Goal: Task Accomplishment & Management: Complete application form

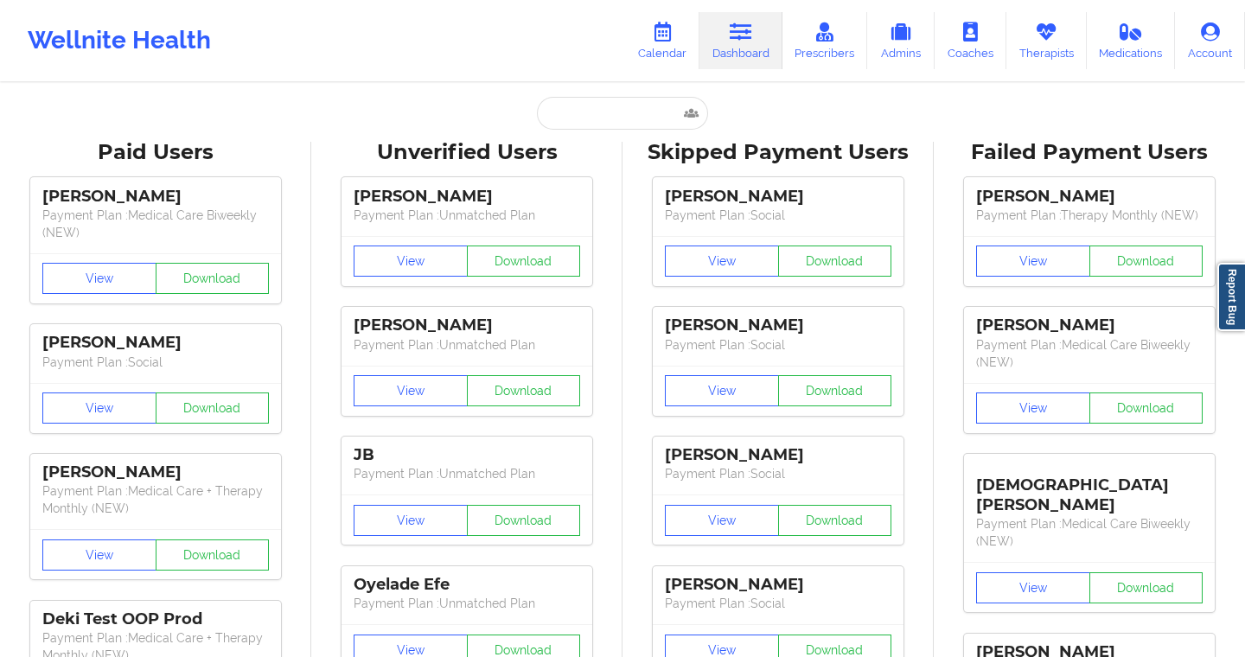
click at [657, 49] on link "Calendar" at bounding box center [662, 40] width 74 height 57
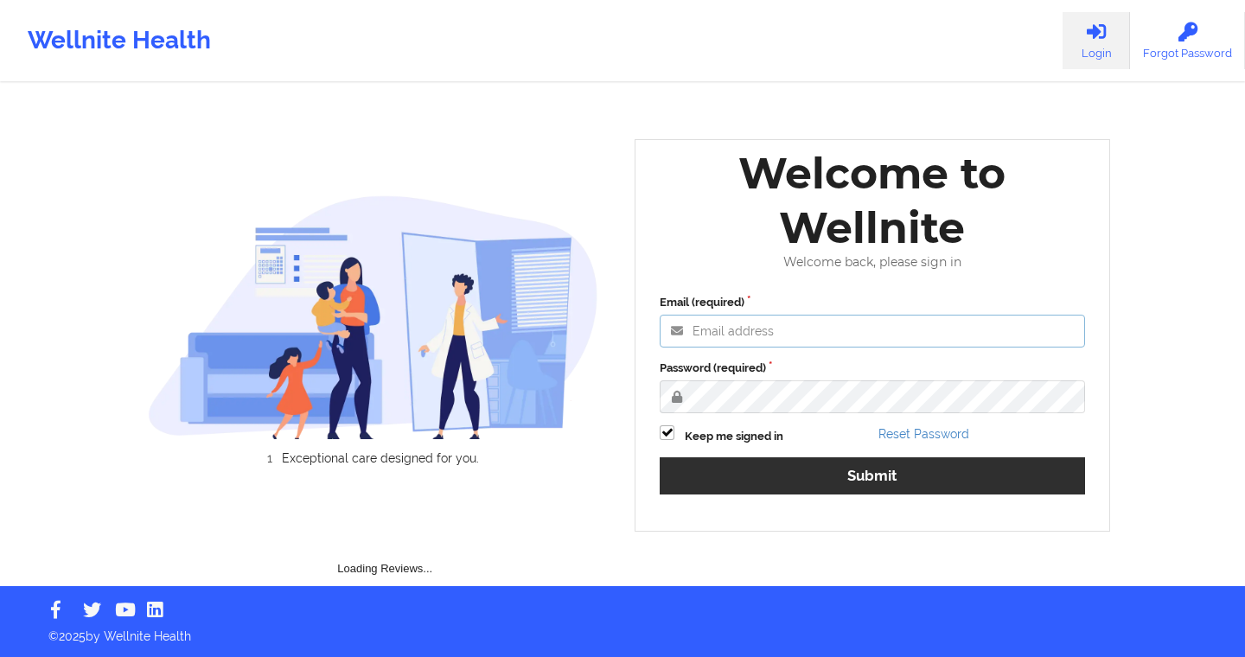
type input "[EMAIL_ADDRESS][DOMAIN_NAME]"
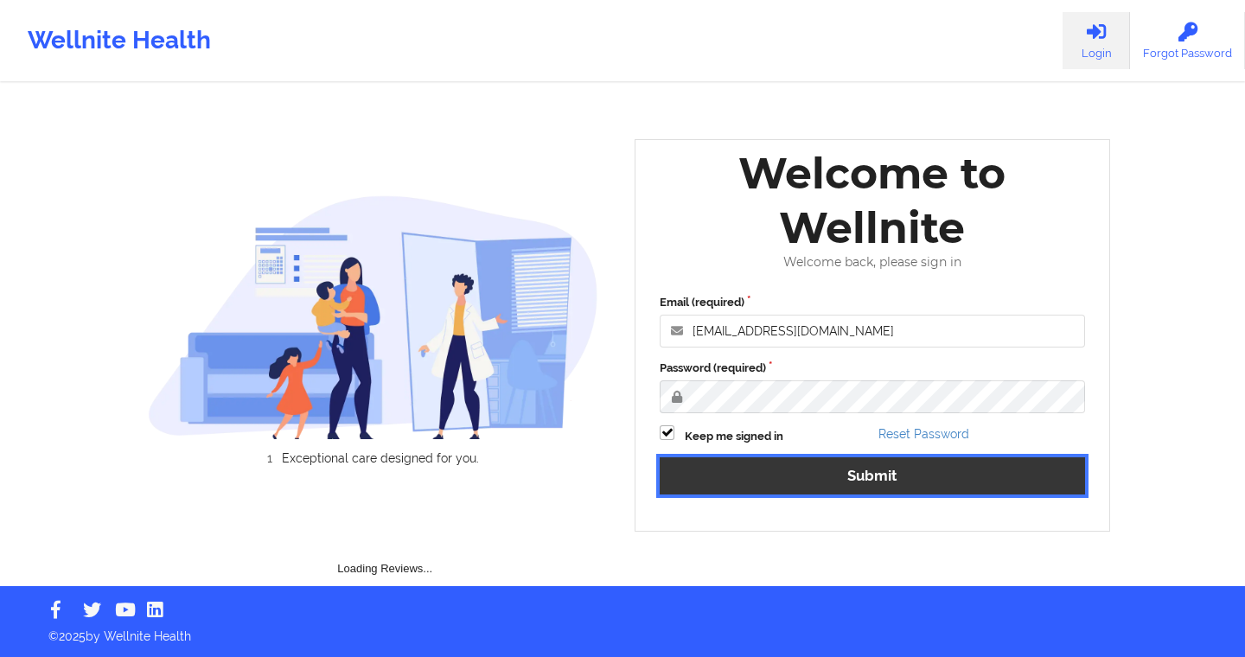
click at [730, 471] on button "Submit" at bounding box center [872, 475] width 425 height 37
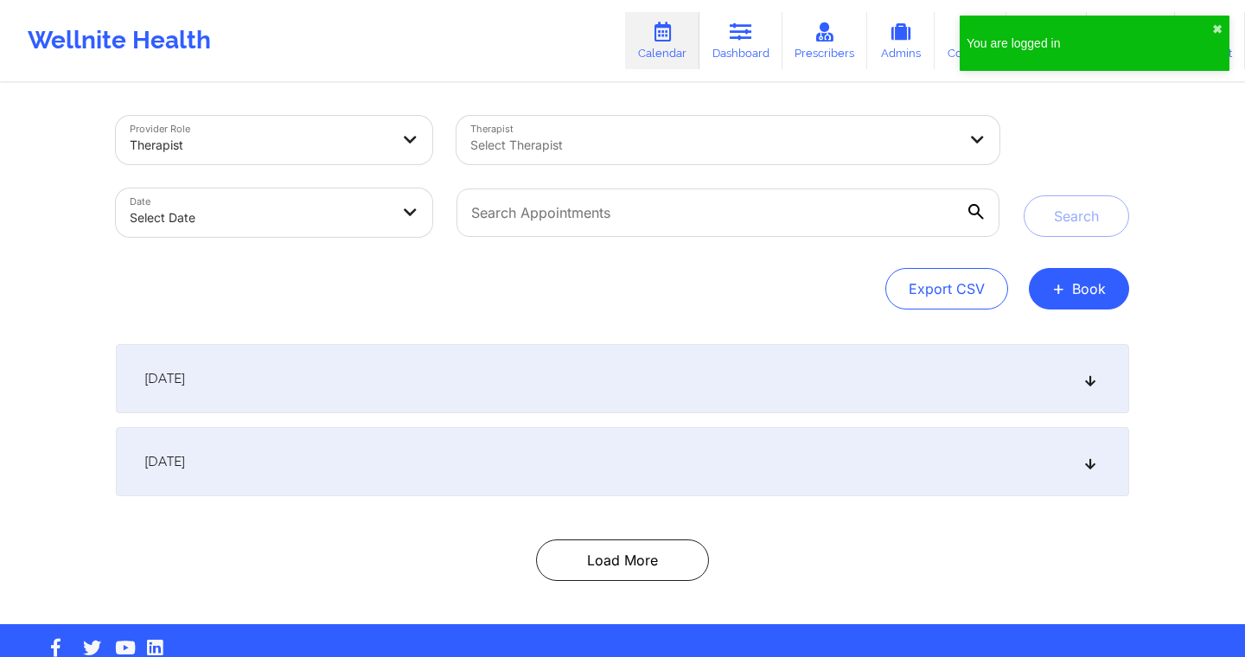
scroll to position [28, 0]
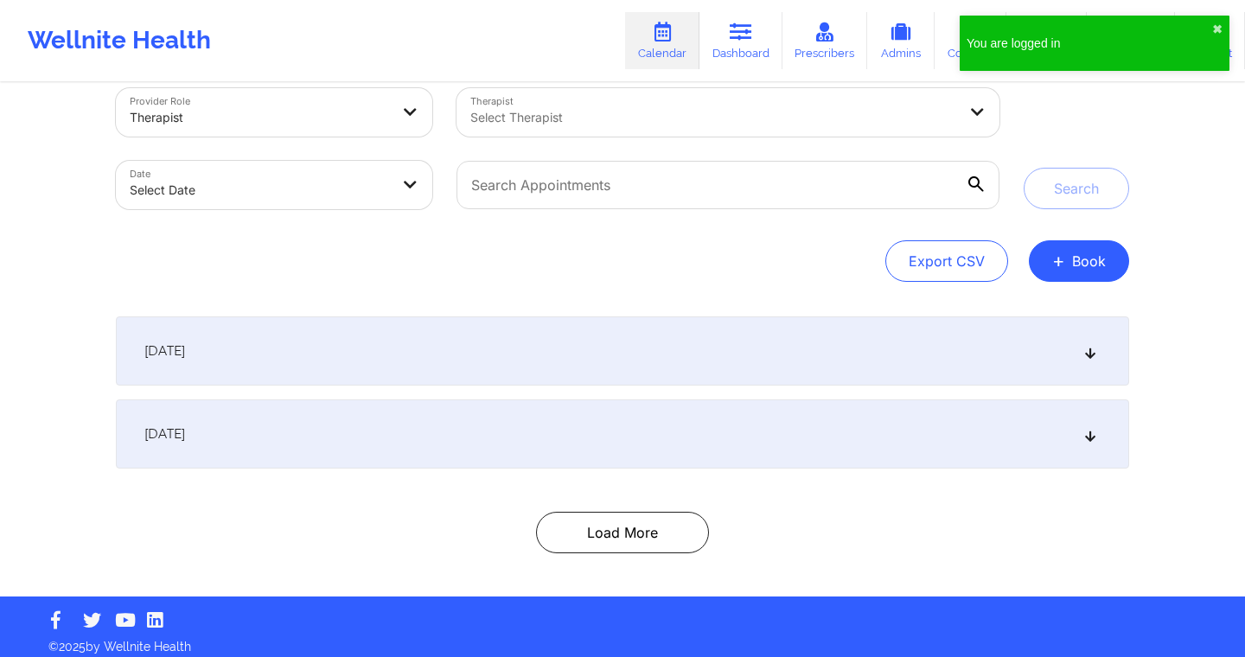
click at [543, 361] on div "[DATE]" at bounding box center [622, 350] width 1013 height 69
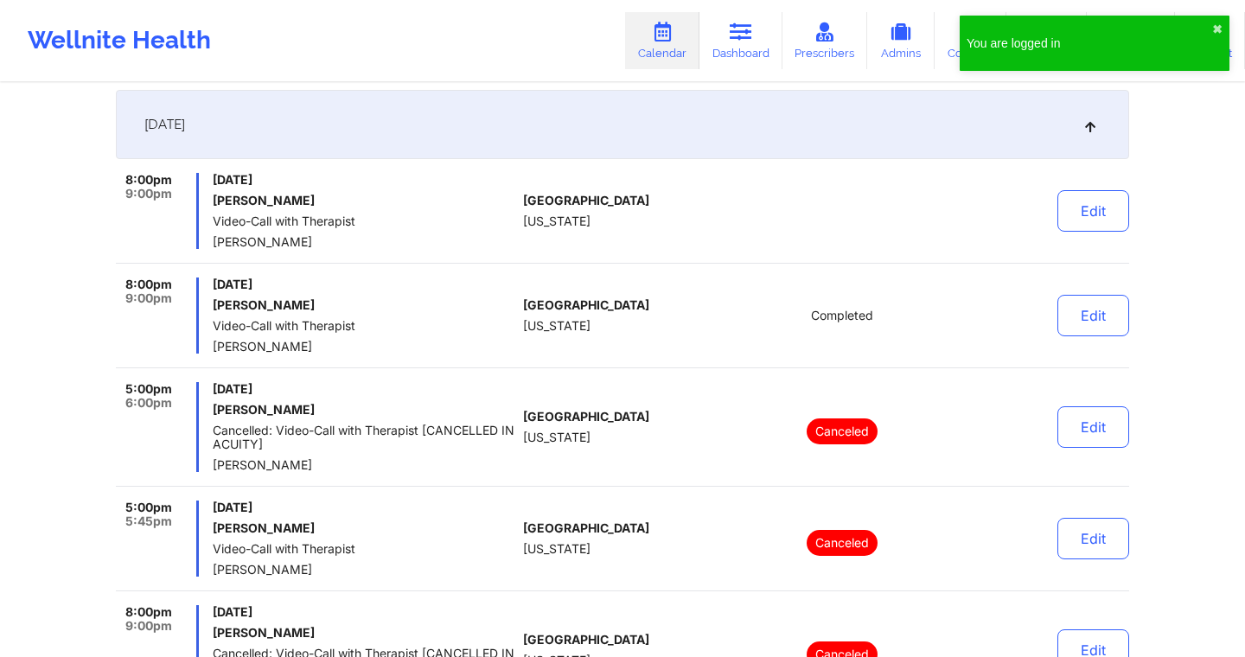
scroll to position [275, 0]
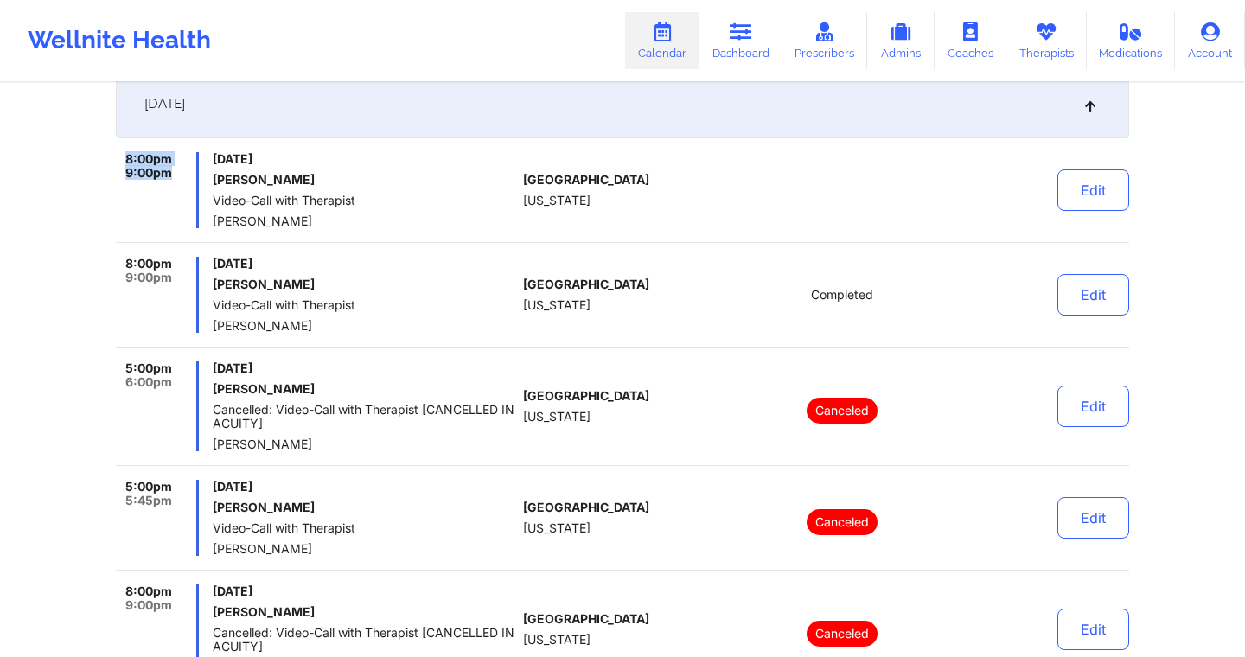
drag, startPoint x: 123, startPoint y: 159, endPoint x: 186, endPoint y: 178, distance: 65.9
click at [187, 179] on div "8:00pm 9:00pm" at bounding box center [157, 190] width 83 height 76
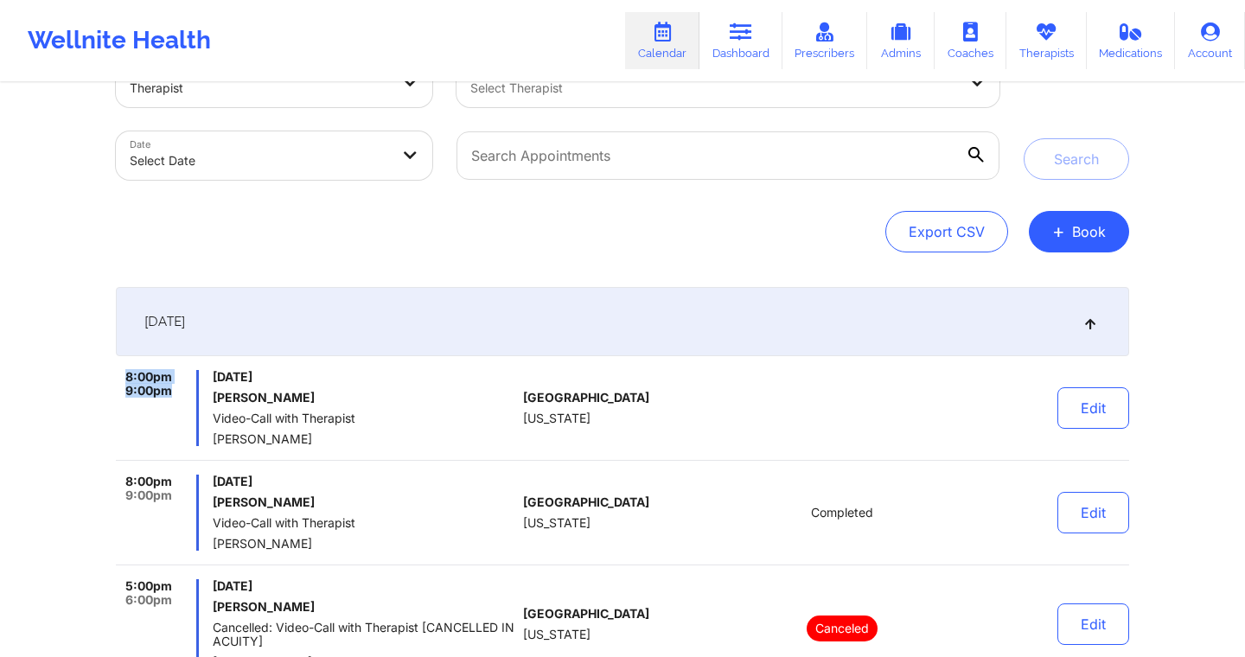
scroll to position [114, 0]
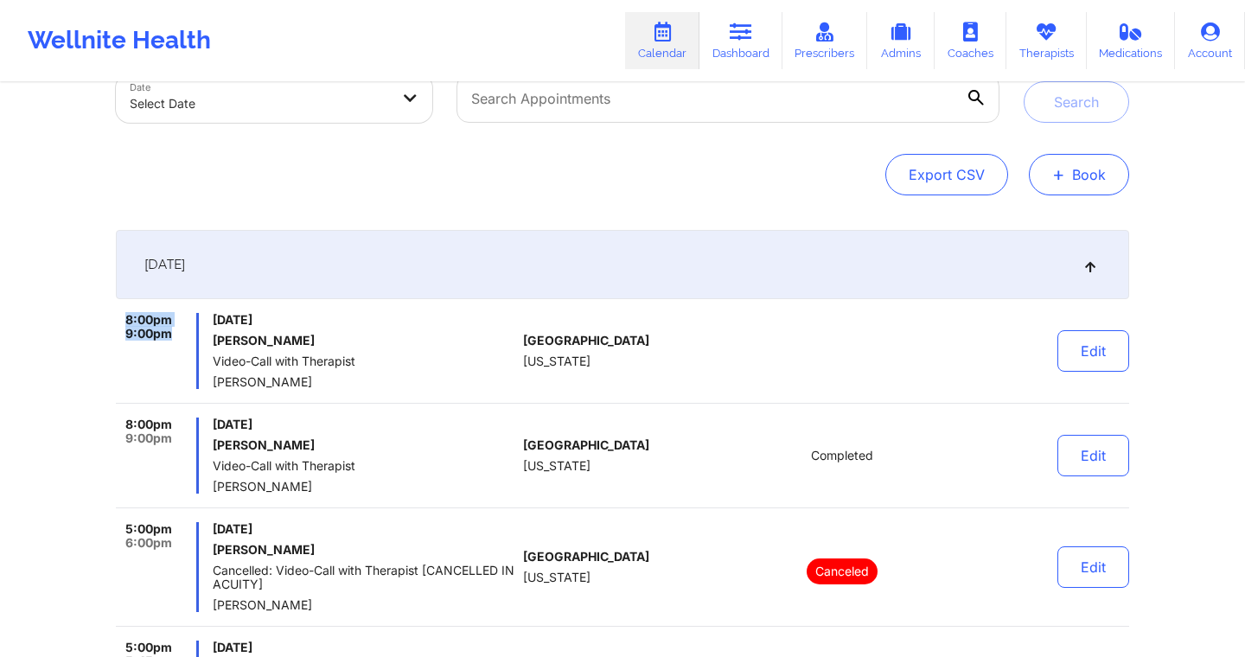
click at [1108, 166] on button "+ Book" at bounding box center [1079, 174] width 100 height 41
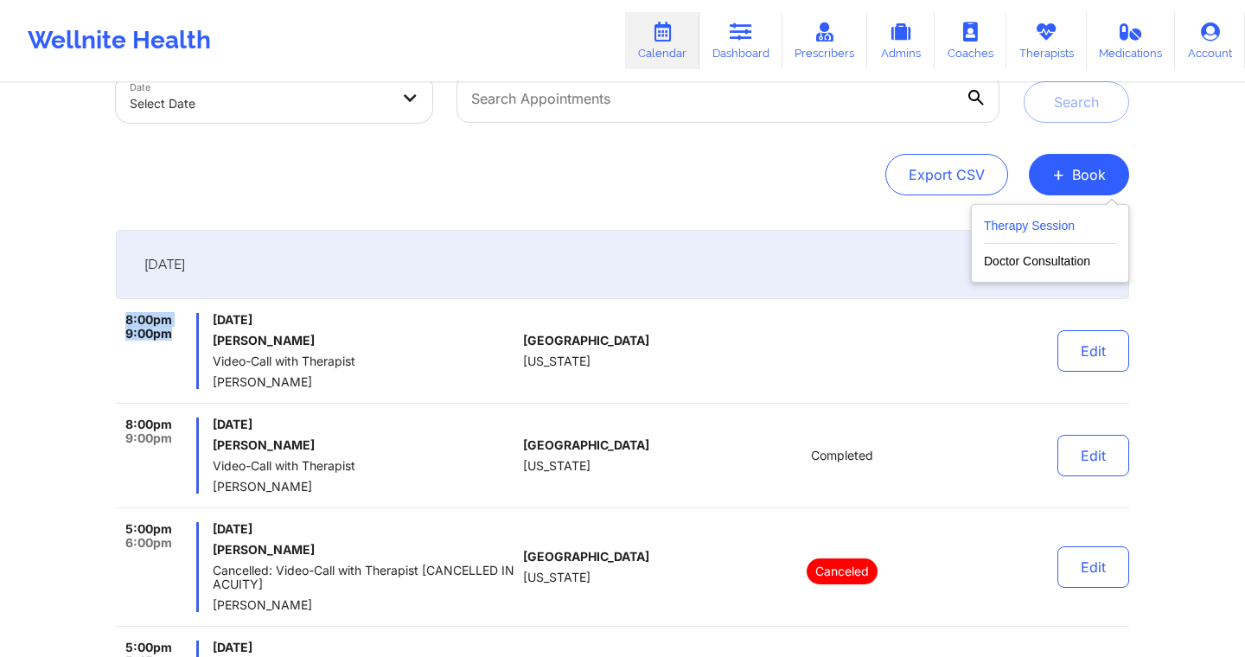
click at [1023, 219] on button "Therapy Session" at bounding box center [1050, 229] width 132 height 29
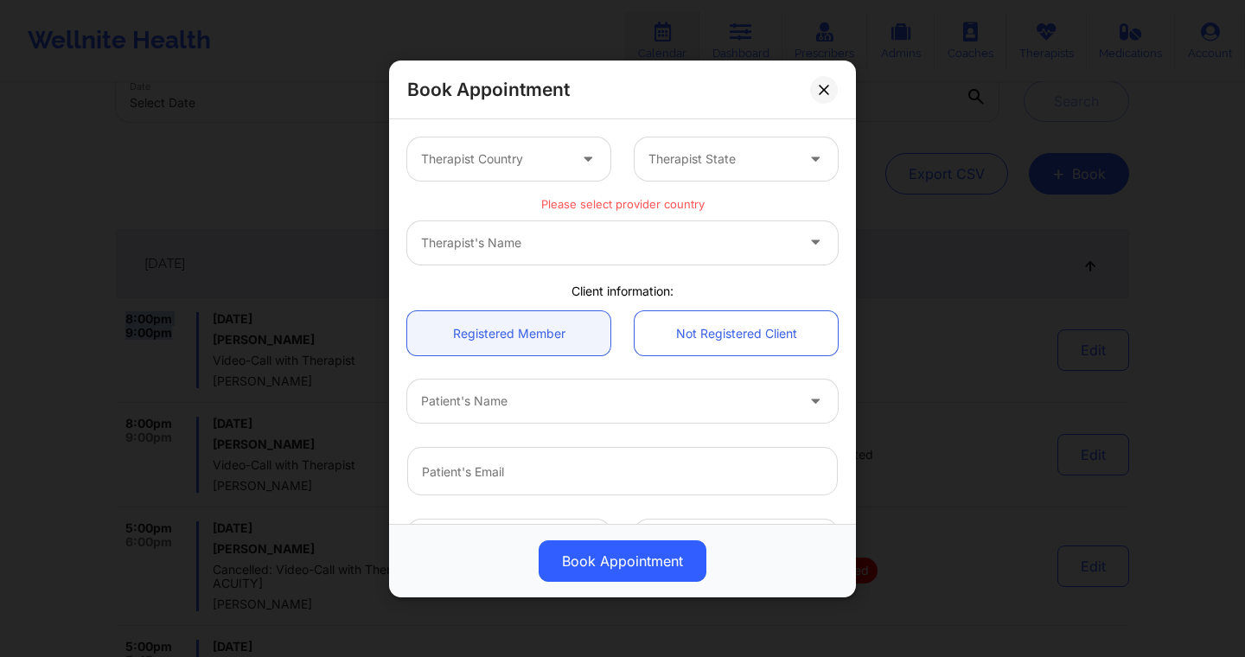
scroll to position [372, 0]
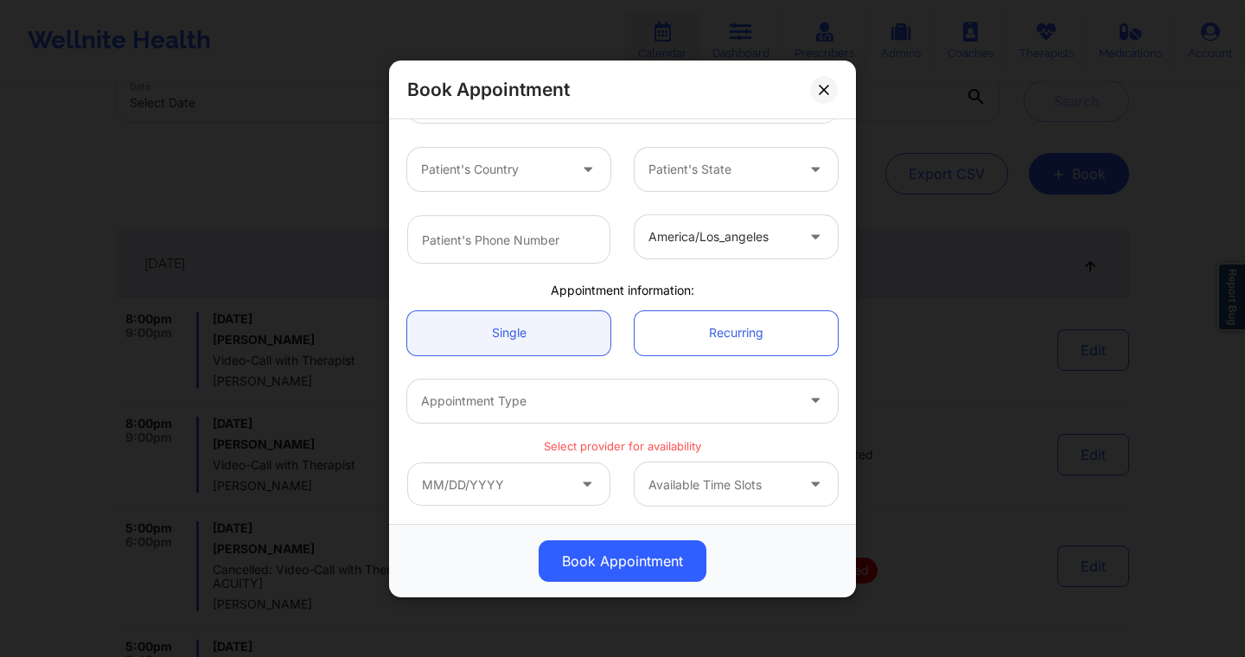
click at [694, 471] on div "Available Time Slots" at bounding box center [716, 484] width 162 height 43
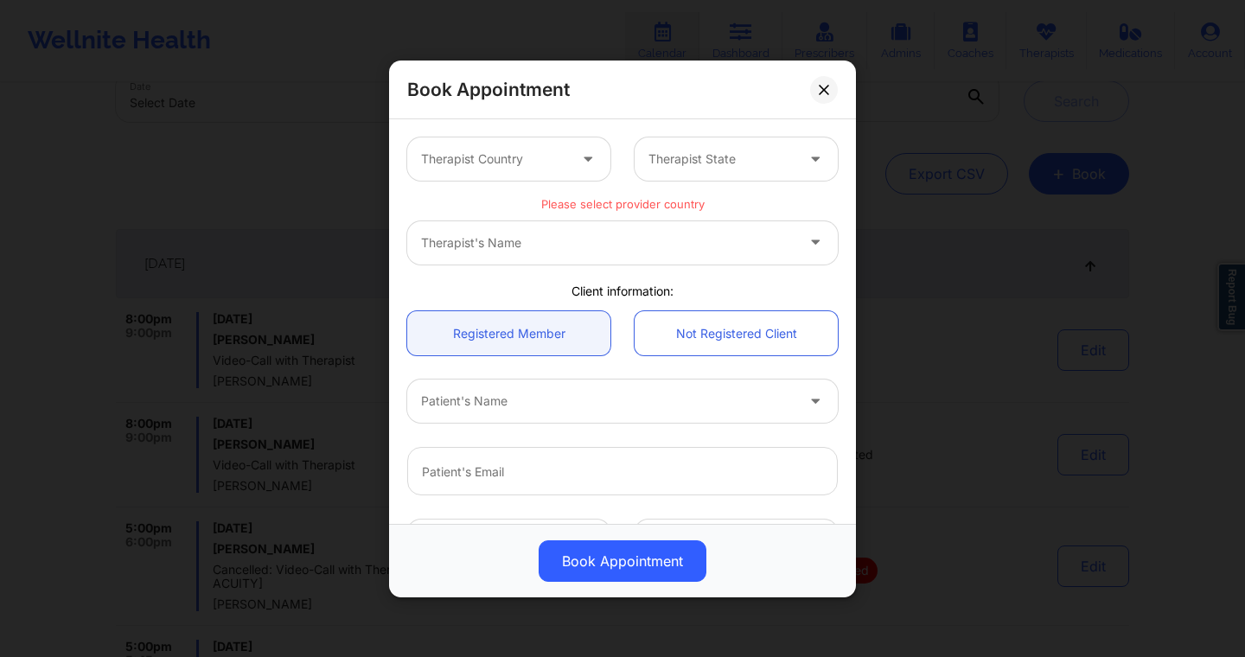
click at [552, 170] on div "Therapist Country" at bounding box center [488, 158] width 162 height 43
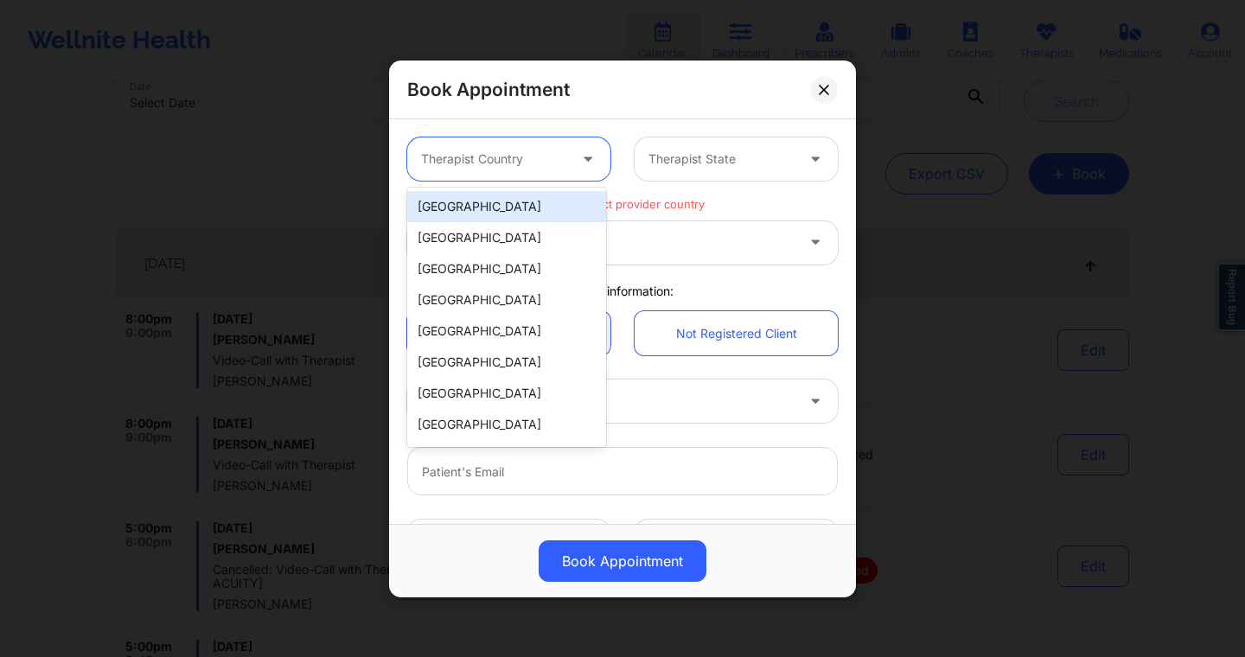
click at [524, 214] on div "[GEOGRAPHIC_DATA]" at bounding box center [506, 206] width 199 height 31
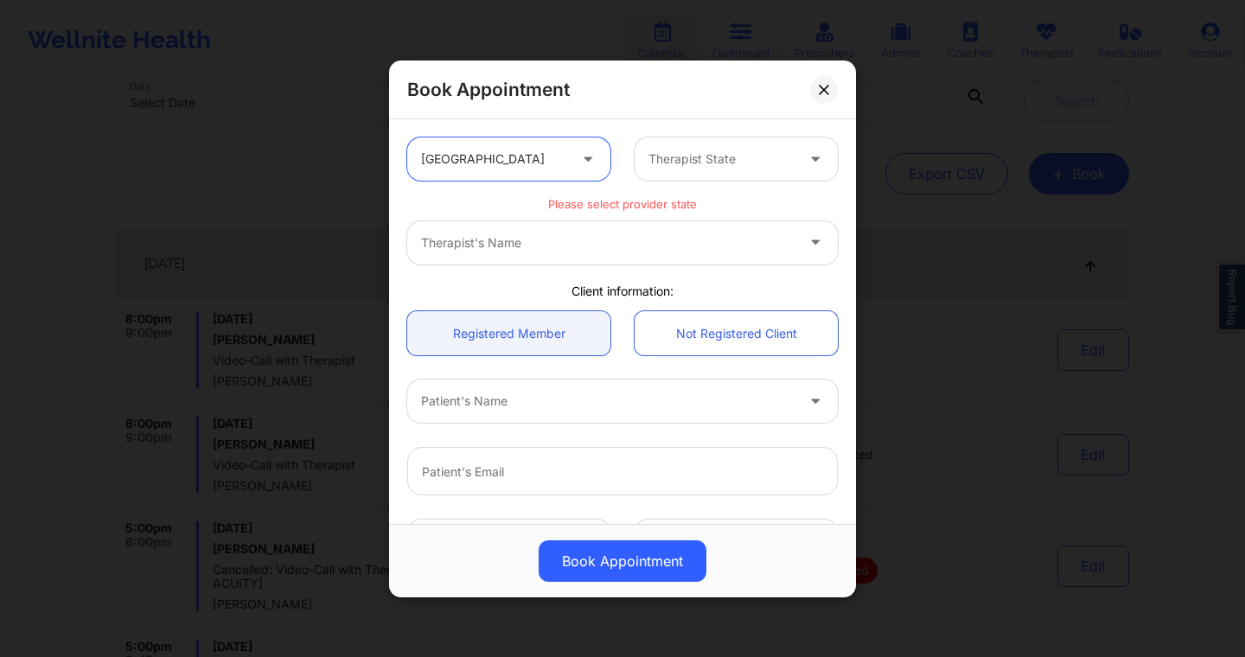
click at [764, 135] on div "option [GEOGRAPHIC_DATA], selected. [GEOGRAPHIC_DATA] Therapist State" at bounding box center [622, 158] width 455 height 67
click at [724, 163] on div at bounding box center [721, 159] width 146 height 21
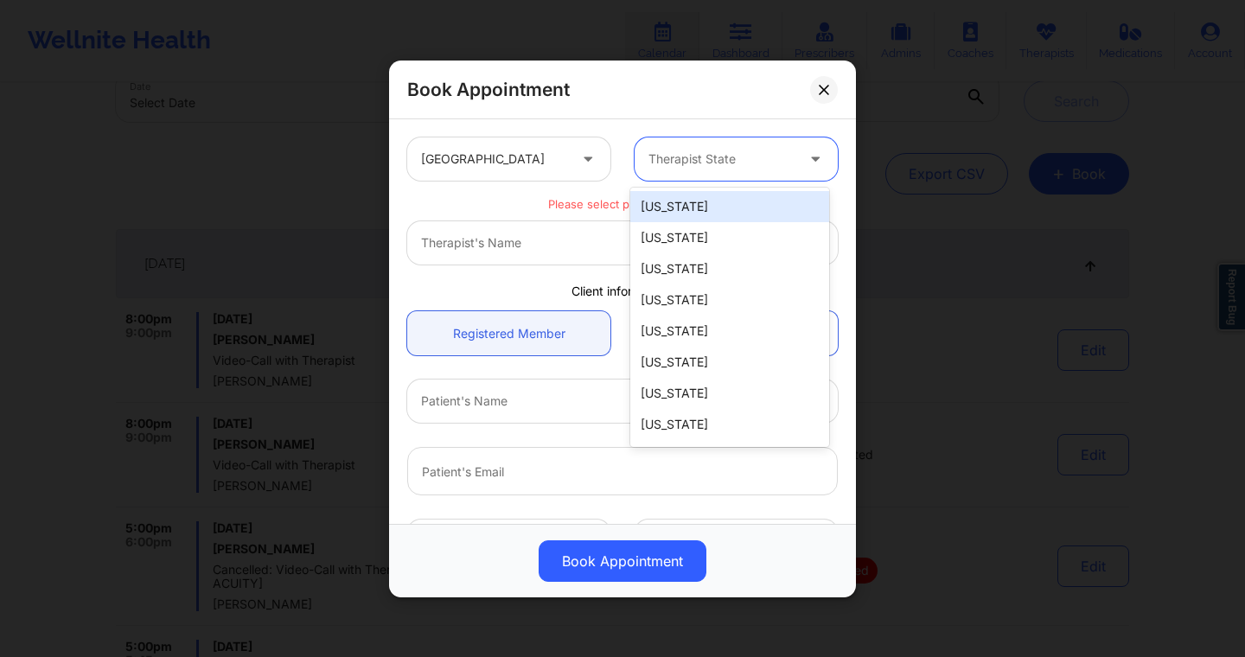
click at [693, 215] on div "[US_STATE]" at bounding box center [729, 206] width 199 height 31
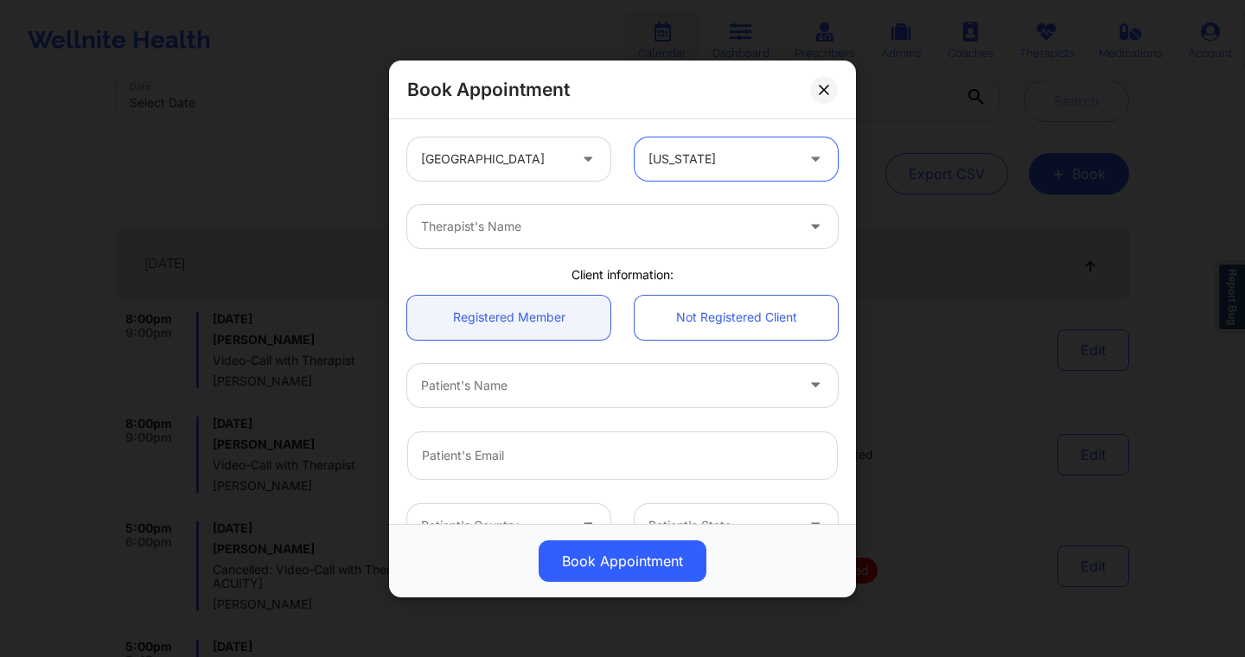
click at [629, 233] on div at bounding box center [607, 226] width 373 height 21
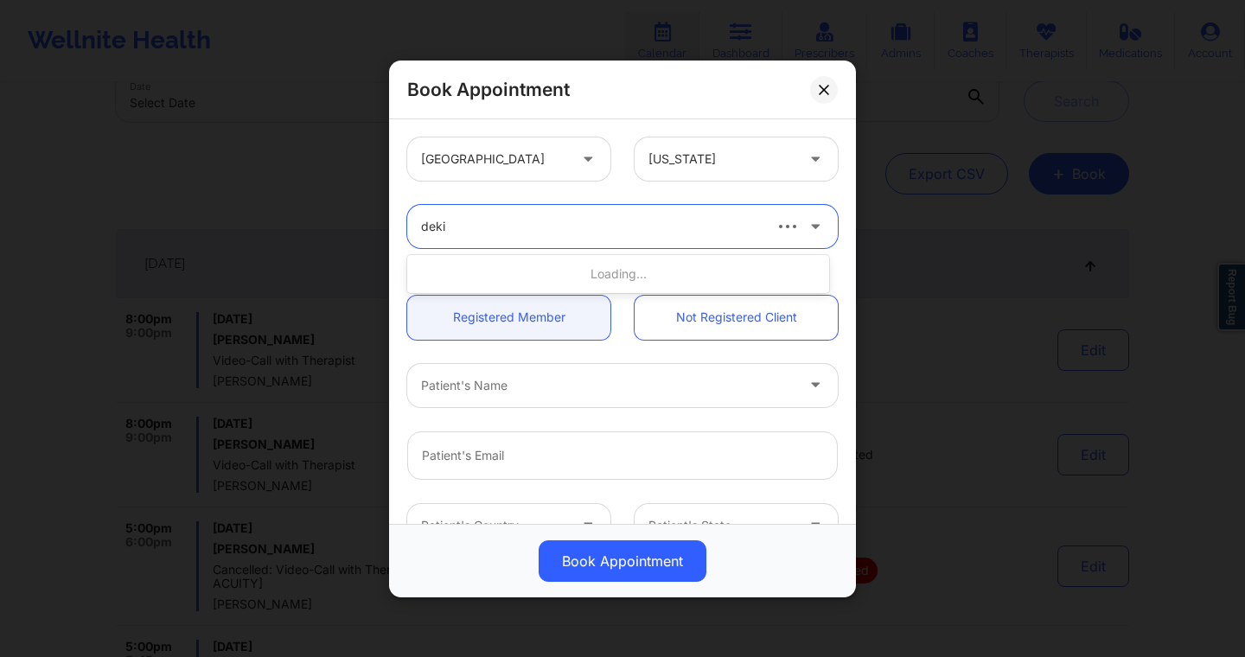
type input "deki"
click at [619, 236] on div "Therapist's Name" at bounding box center [601, 226] width 389 height 43
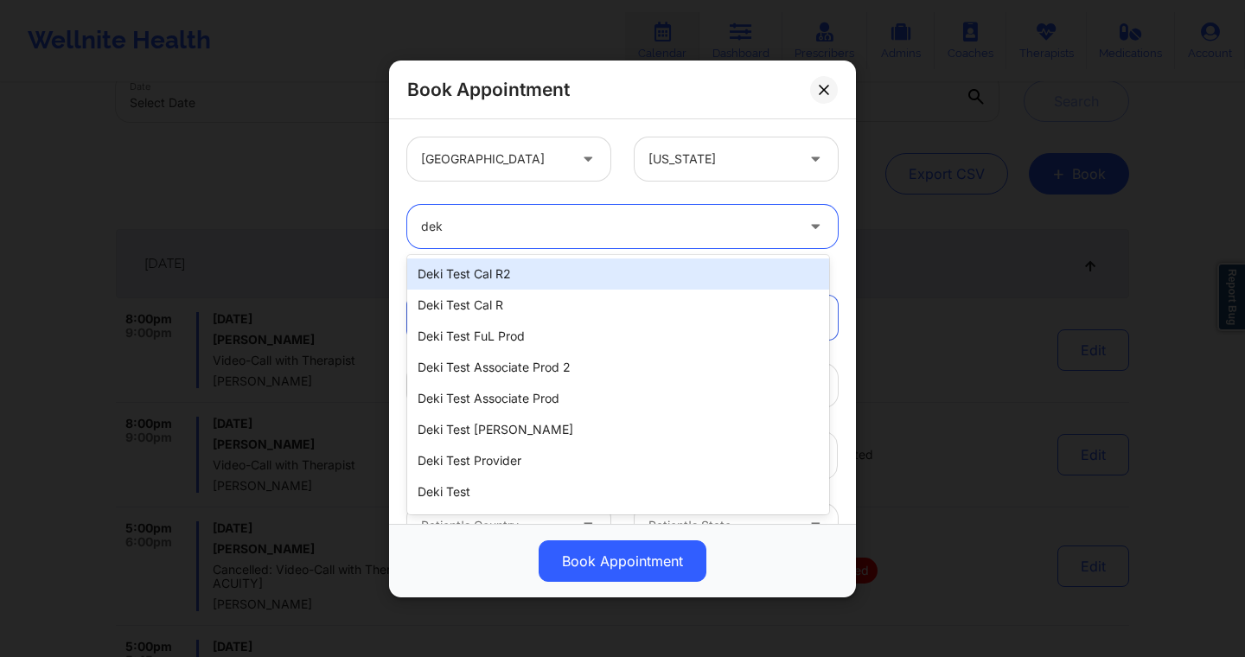
type input "deki"
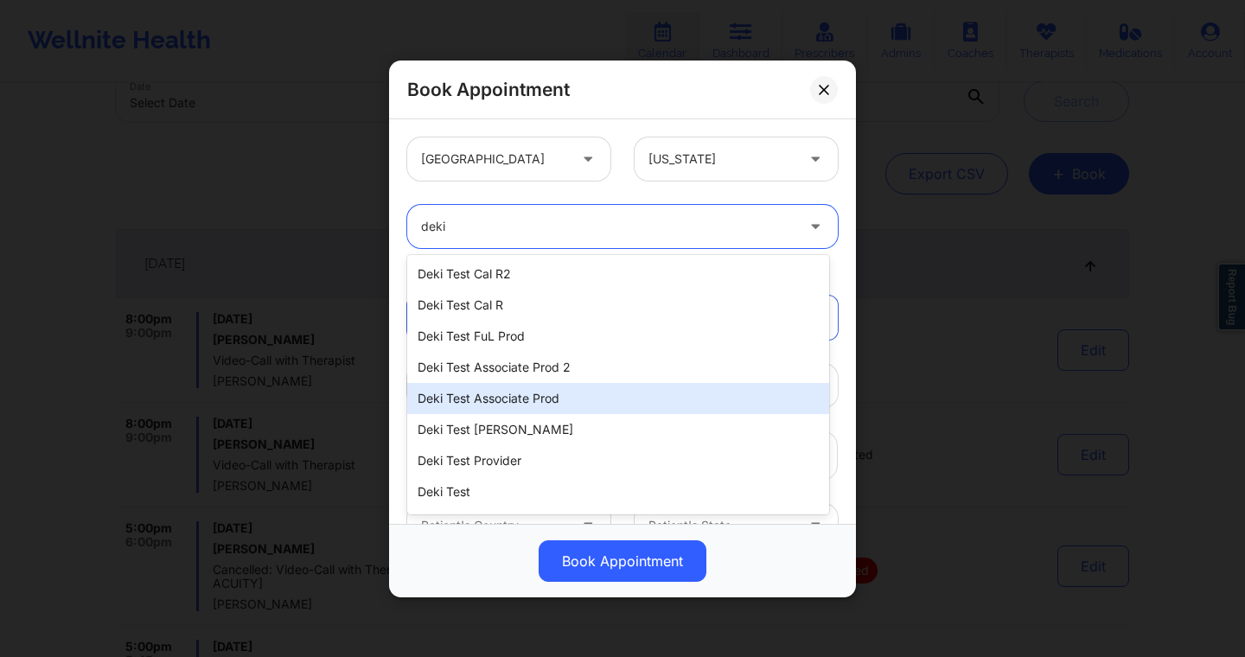
click at [498, 394] on div "Deki Test Associate Prod" at bounding box center [618, 398] width 422 height 31
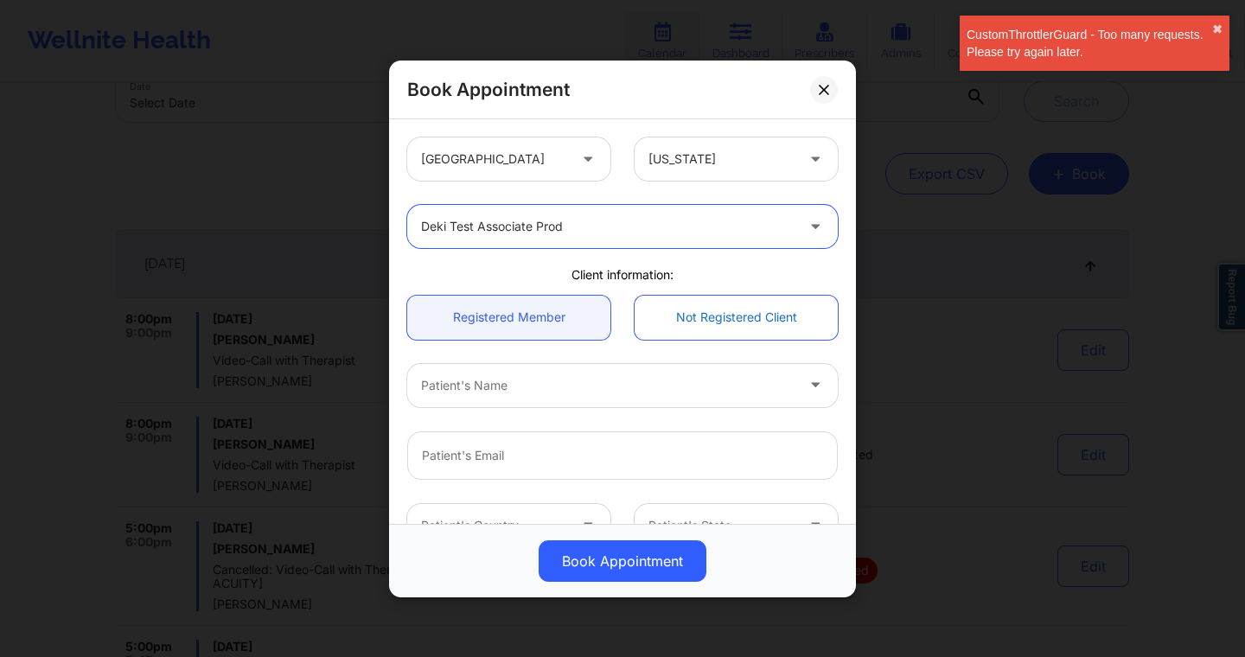
scroll to position [93, 0]
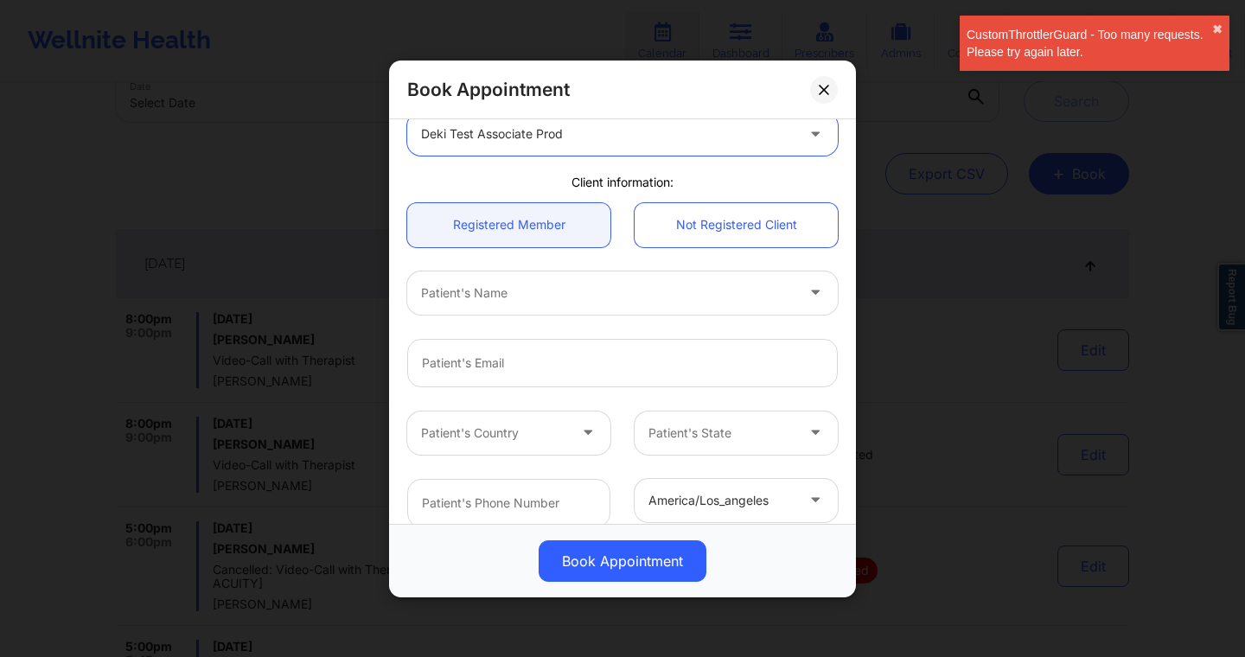
click at [610, 290] on div at bounding box center [607, 292] width 373 height 21
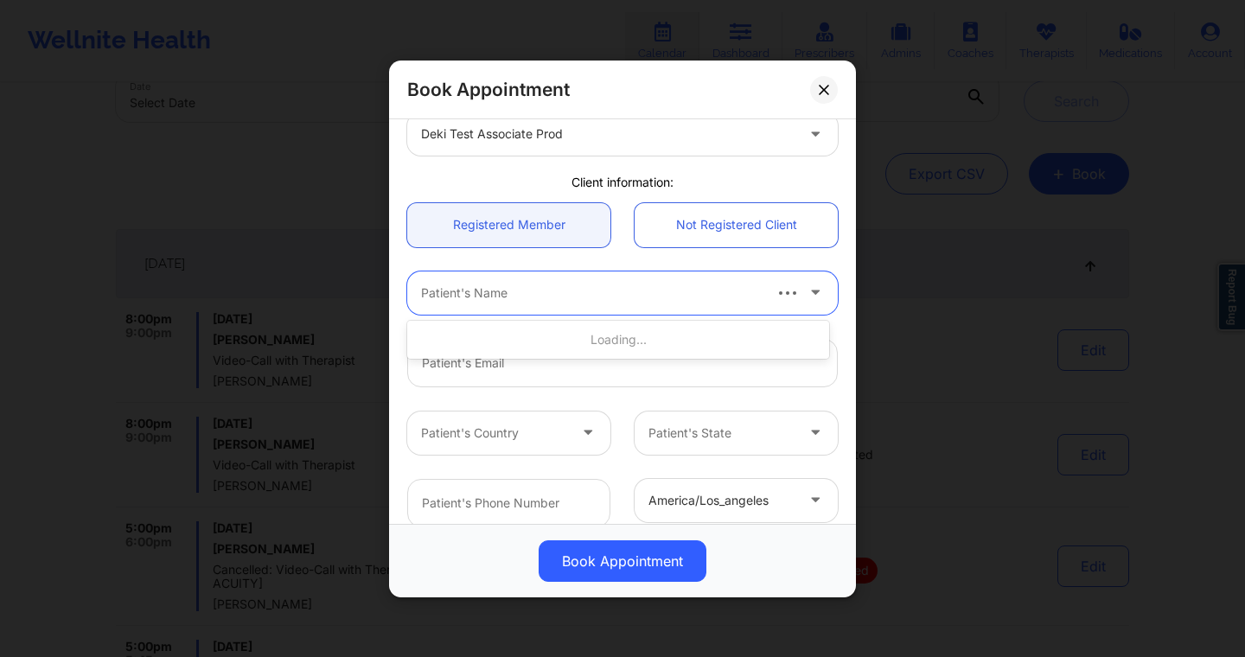
click at [654, 291] on div at bounding box center [590, 292] width 339 height 21
click at [622, 303] on div "Patient's Name" at bounding box center [584, 292] width 354 height 43
type input "deki"
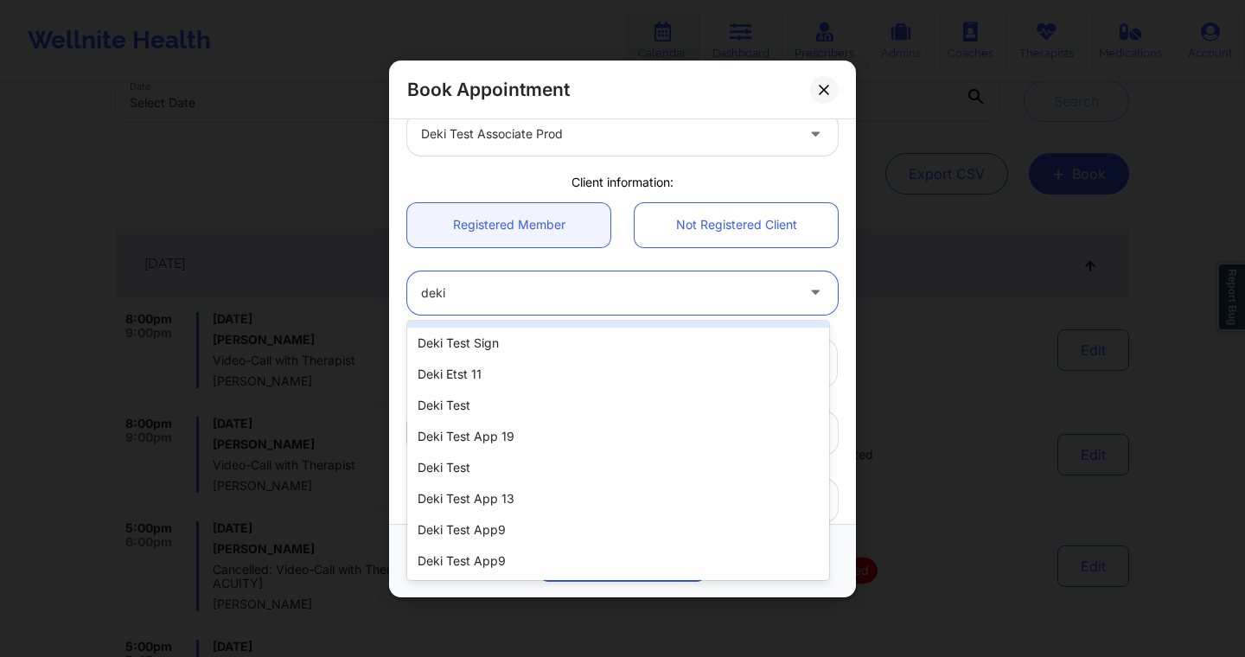
scroll to position [0, 0]
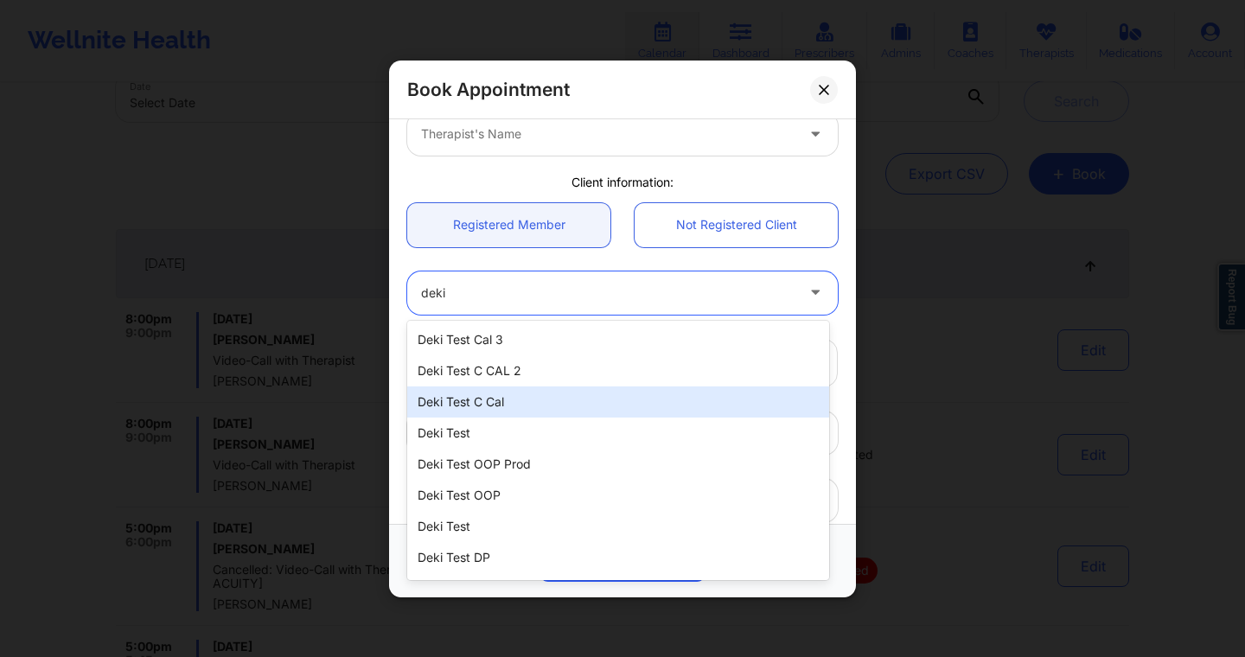
click at [564, 393] on div "Deki Test C Cal" at bounding box center [618, 401] width 422 height 31
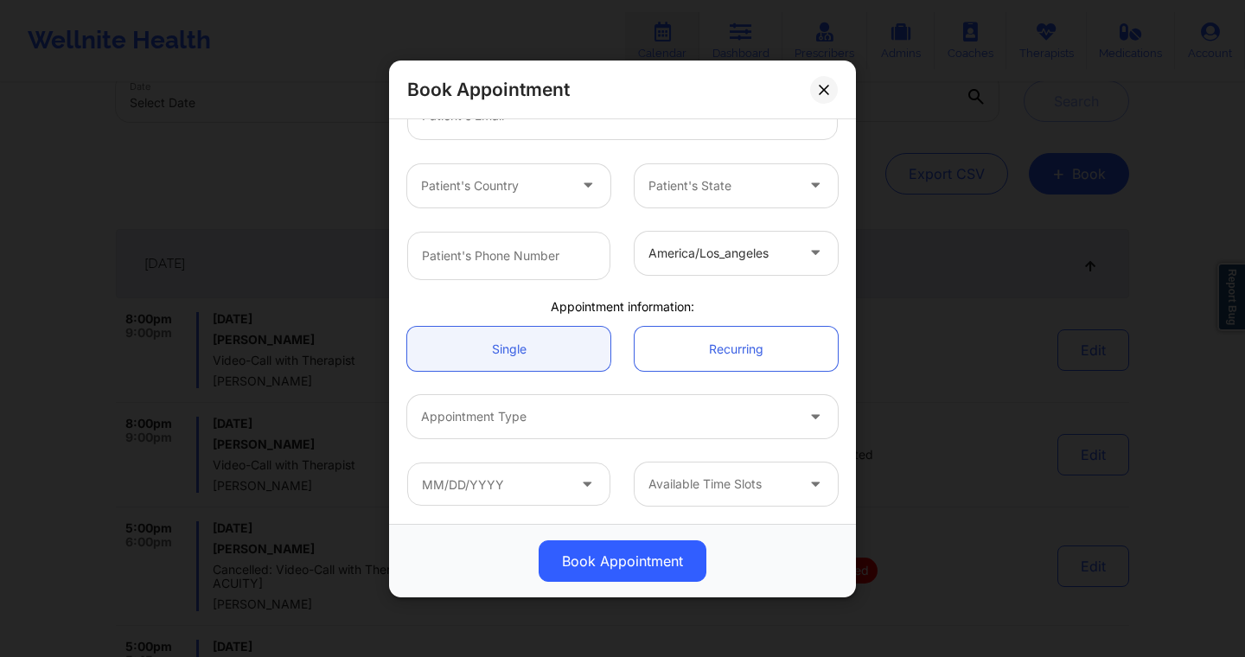
scroll to position [199, 0]
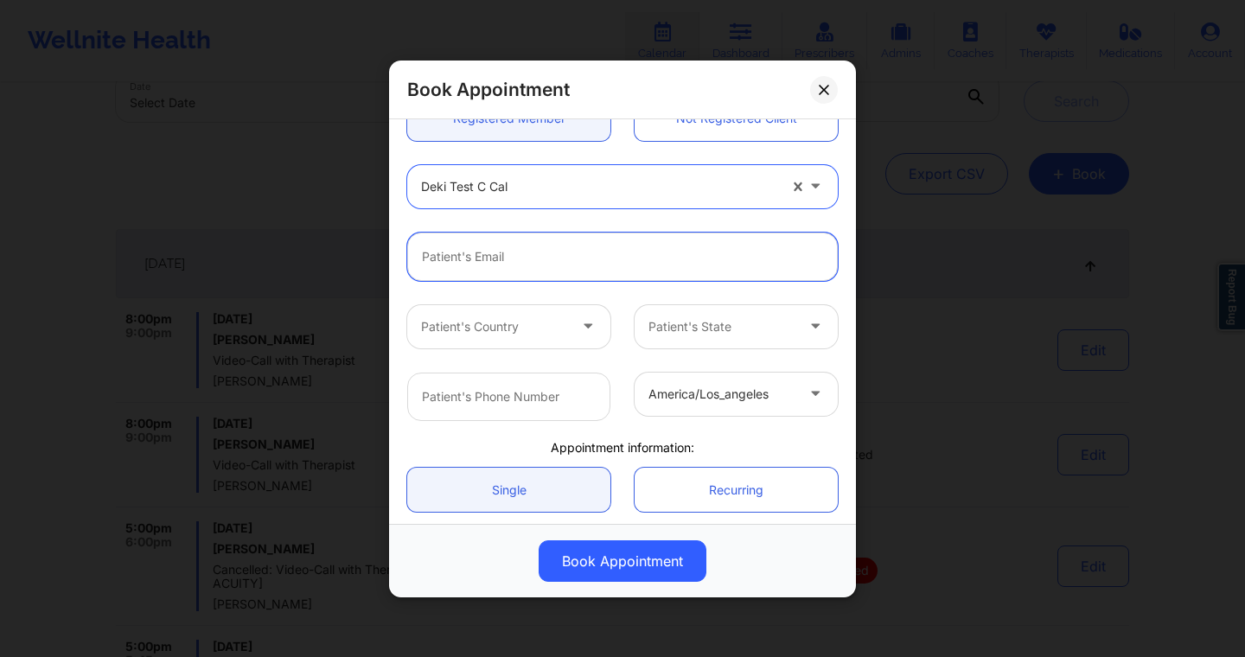
click at [583, 265] on input "email" at bounding box center [622, 256] width 431 height 48
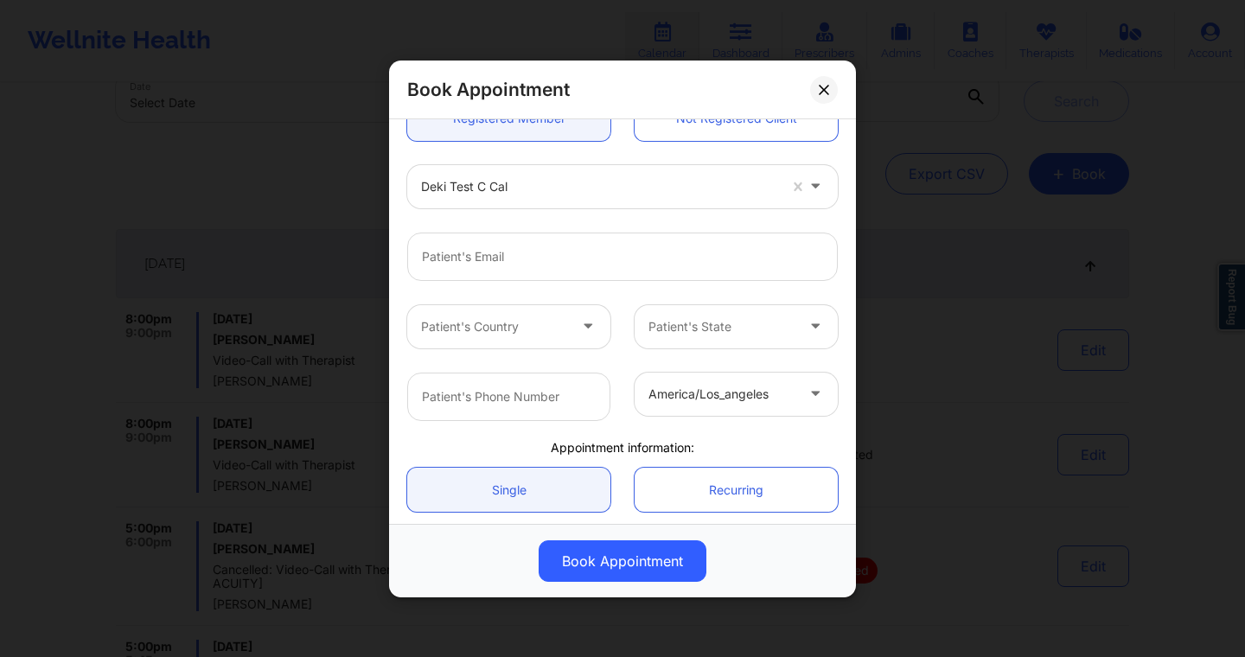
click at [601, 221] on div at bounding box center [622, 256] width 455 height 73
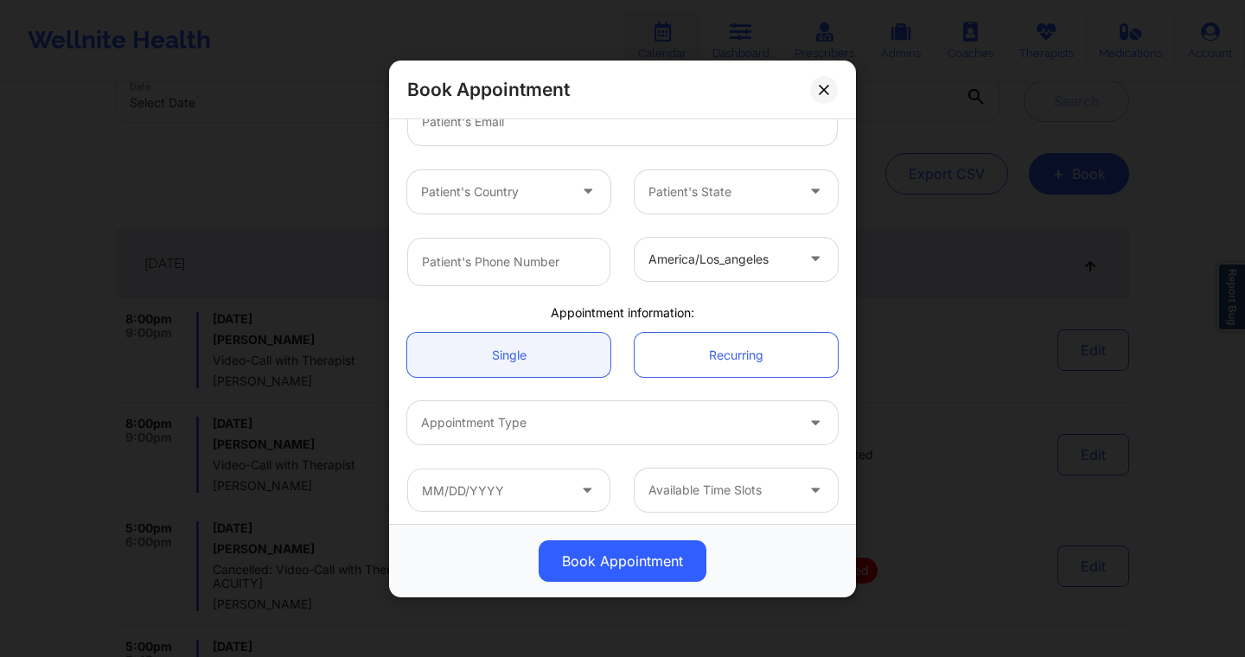
scroll to position [340, 0]
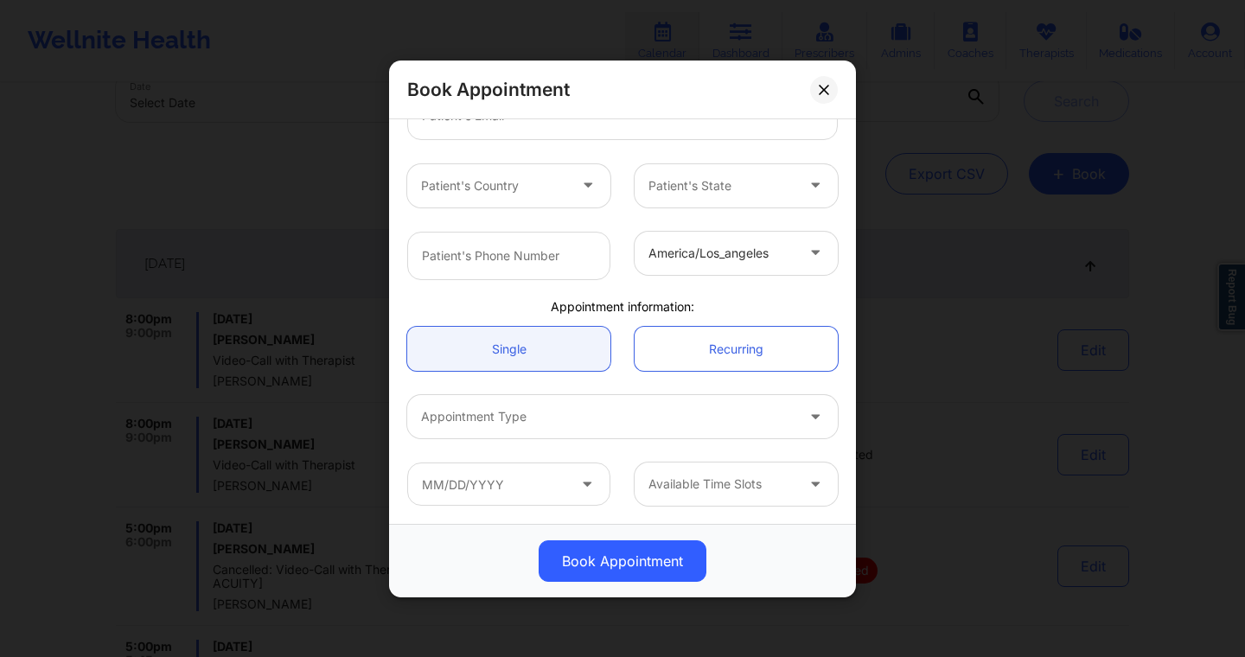
click at [668, 373] on div "Single Recurring" at bounding box center [622, 349] width 455 height 68
click at [687, 495] on div "Available Time Slots" at bounding box center [716, 484] width 162 height 43
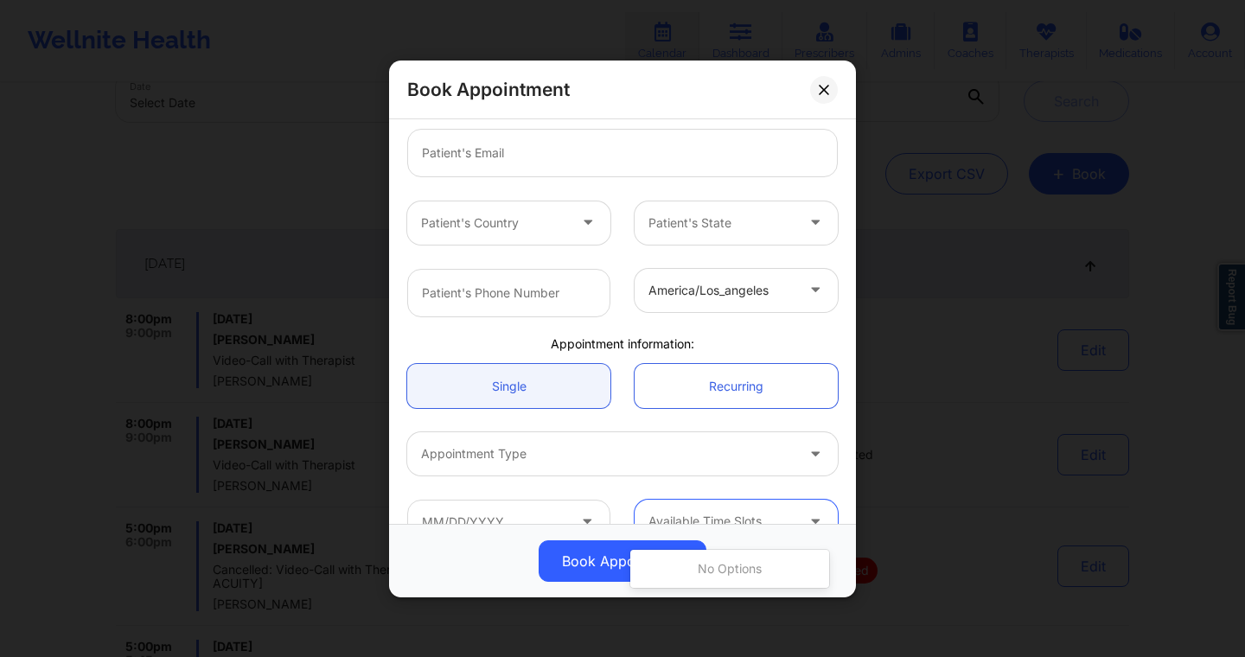
click at [572, 232] on div at bounding box center [589, 222] width 41 height 43
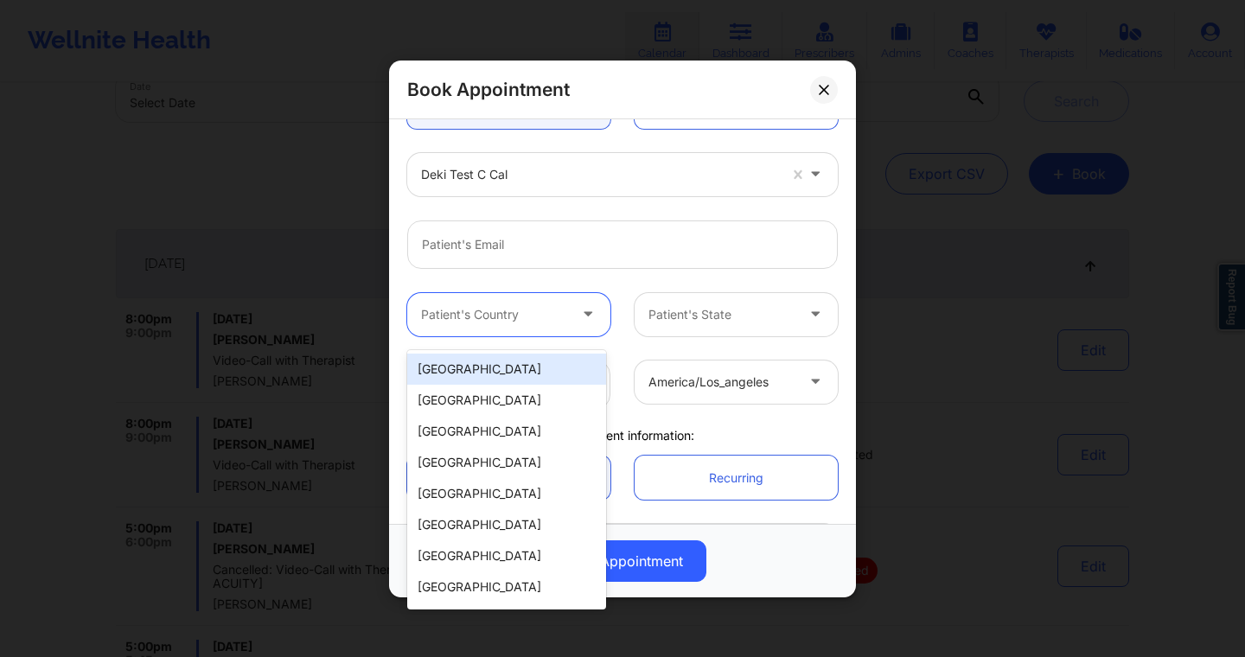
scroll to position [203, 0]
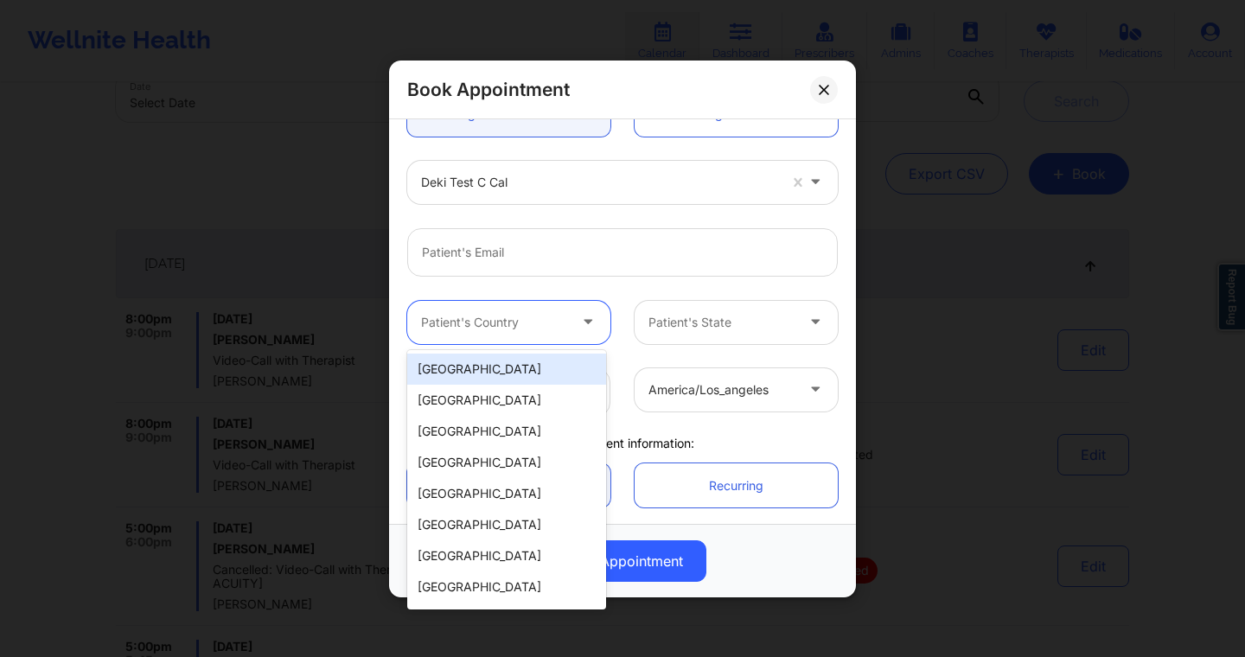
click at [523, 180] on div at bounding box center [599, 181] width 356 height 21
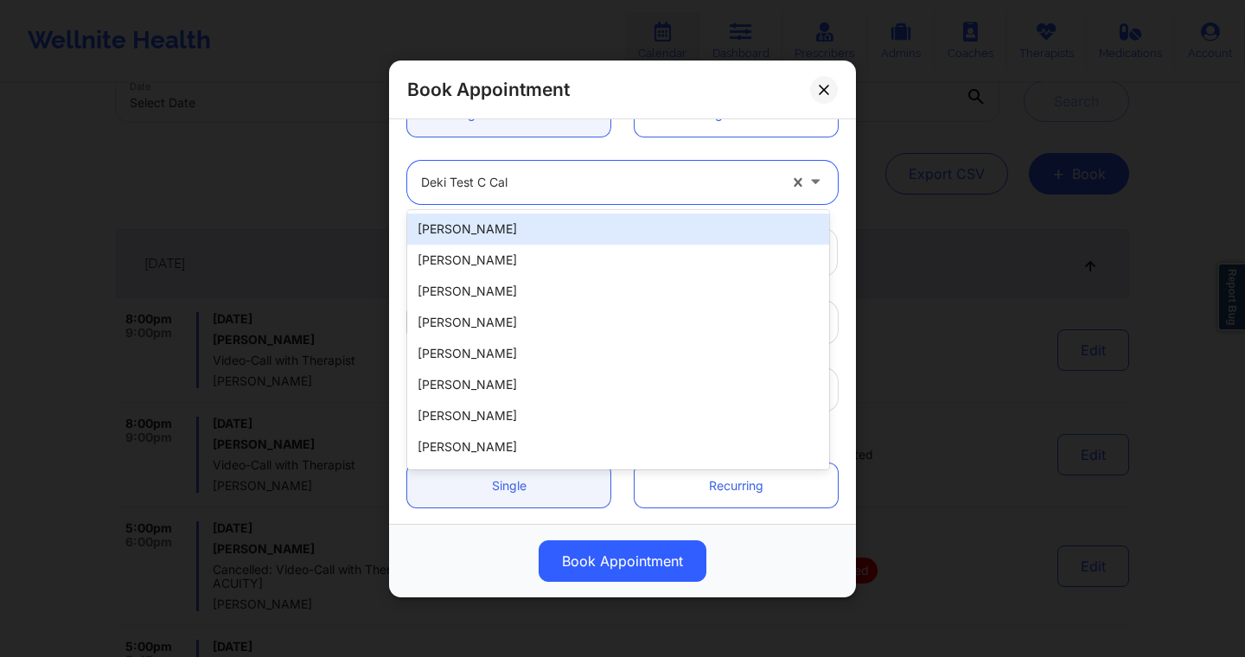
click at [554, 156] on div "[PERSON_NAME] , 1 of 20. 20 results available. Use Up and Down to choose option…" at bounding box center [622, 181] width 455 height 67
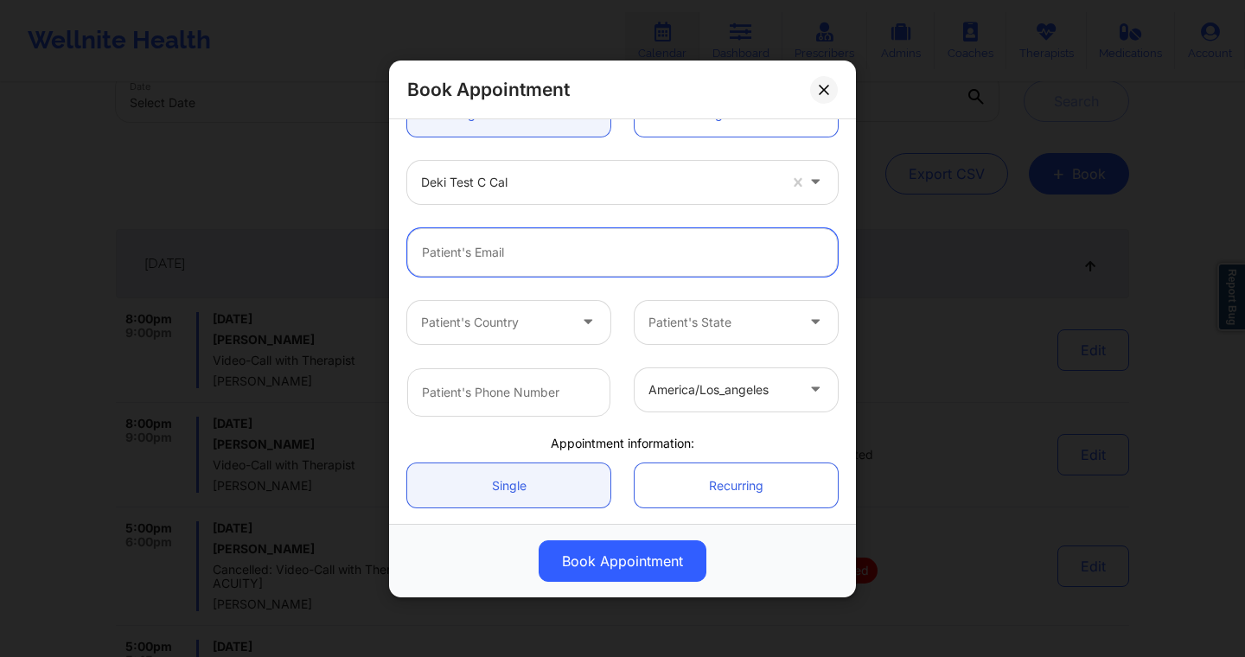
click at [460, 251] on input "email" at bounding box center [622, 251] width 431 height 48
click at [457, 298] on div "Patient's Country Patient's State" at bounding box center [622, 321] width 455 height 67
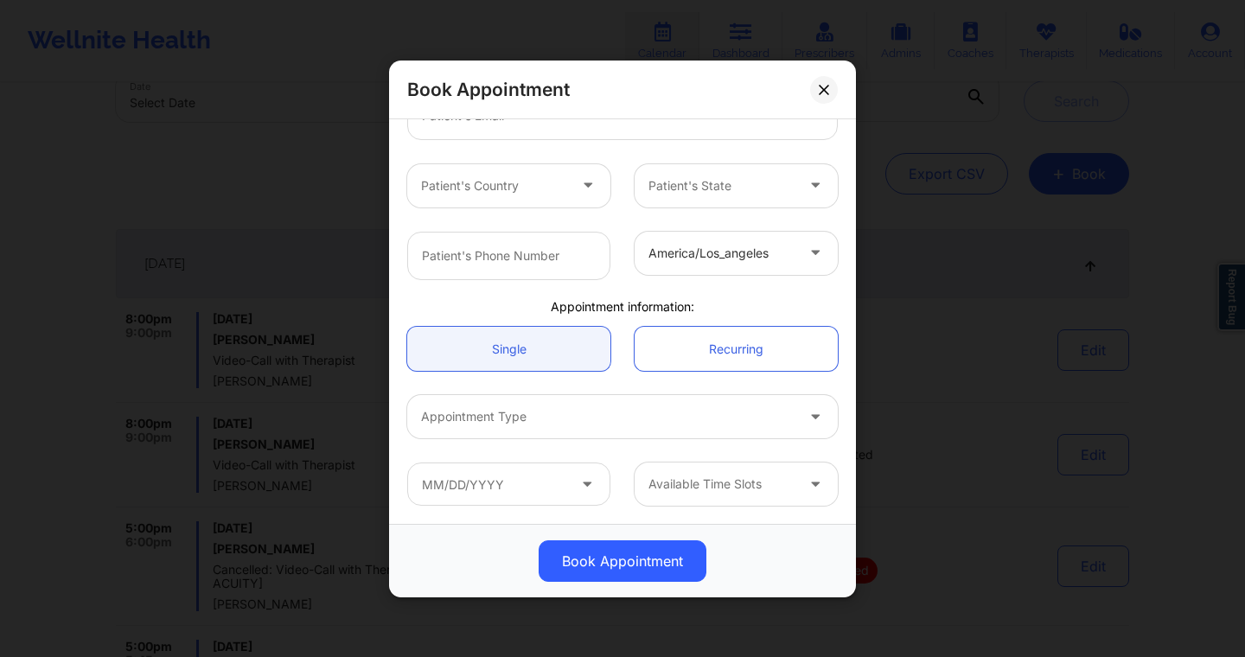
scroll to position [86, 0]
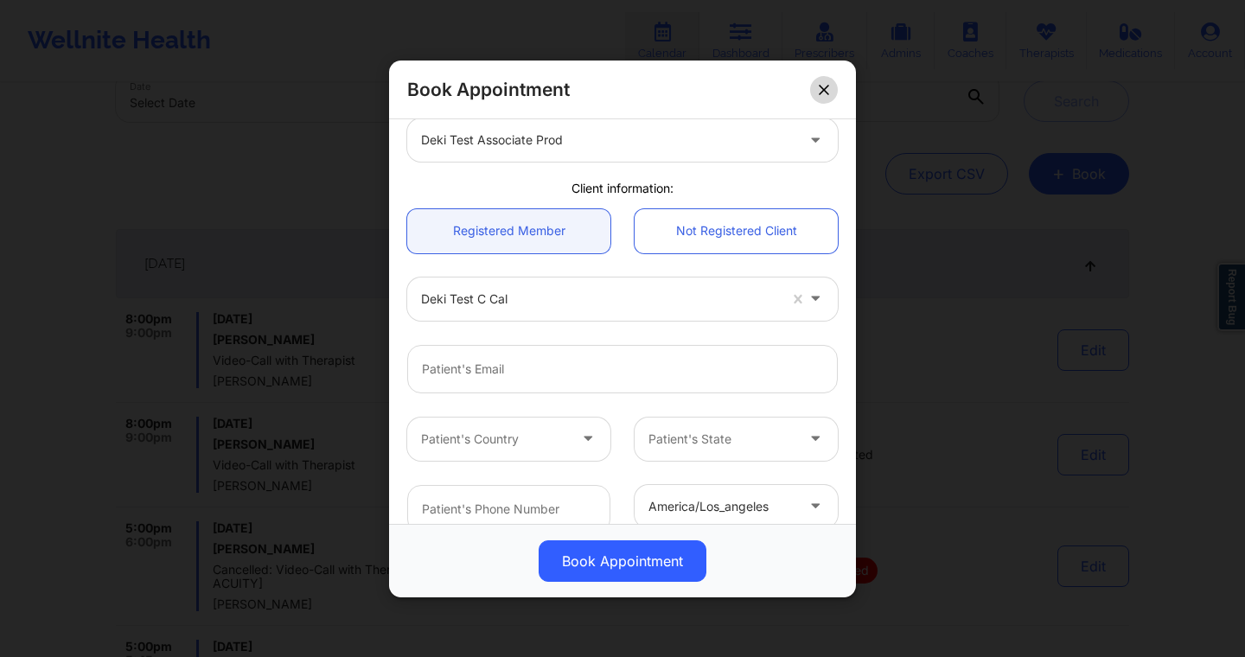
click at [823, 84] on icon at bounding box center [824, 89] width 10 height 10
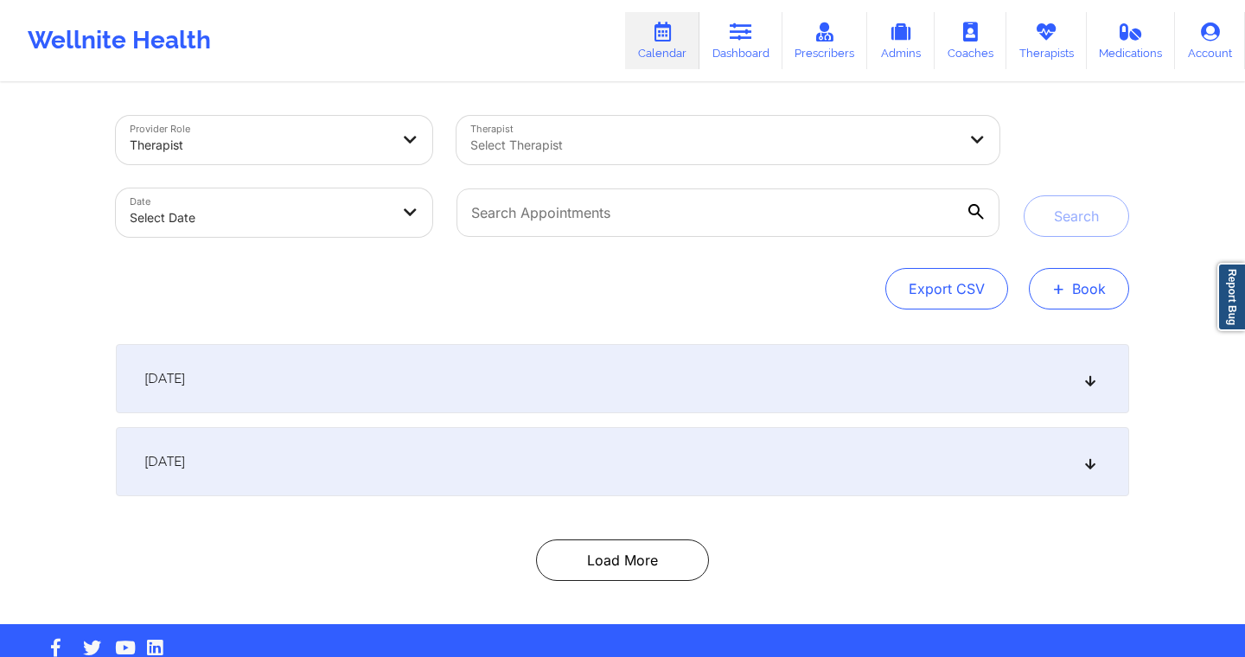
click at [1094, 282] on button "+ Book" at bounding box center [1079, 288] width 100 height 41
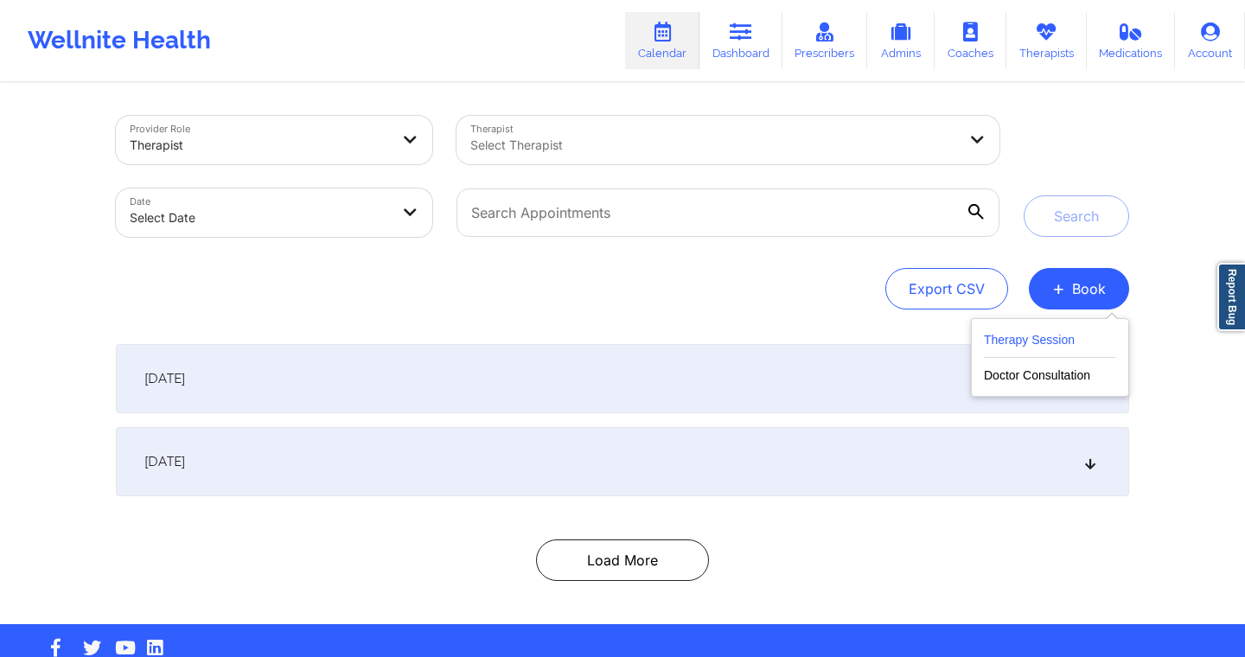
click at [1025, 329] on button "Therapy Session" at bounding box center [1050, 343] width 132 height 29
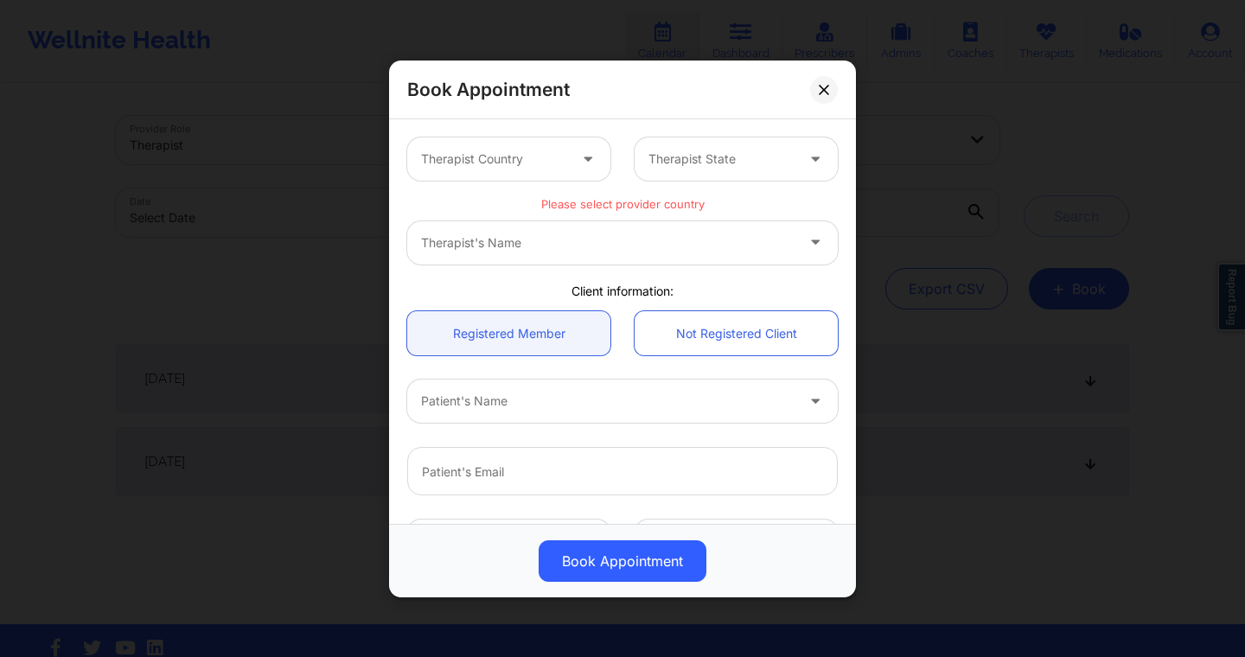
click at [531, 164] on div at bounding box center [494, 159] width 146 height 21
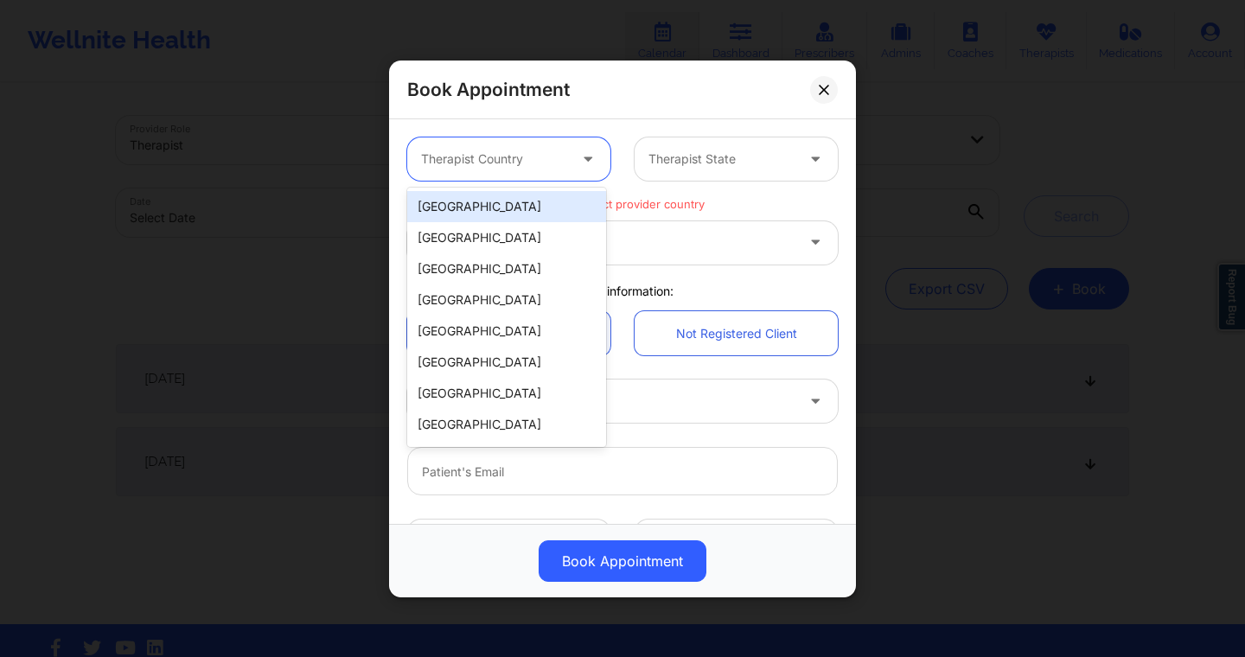
click at [510, 202] on div "United States" at bounding box center [506, 206] width 199 height 31
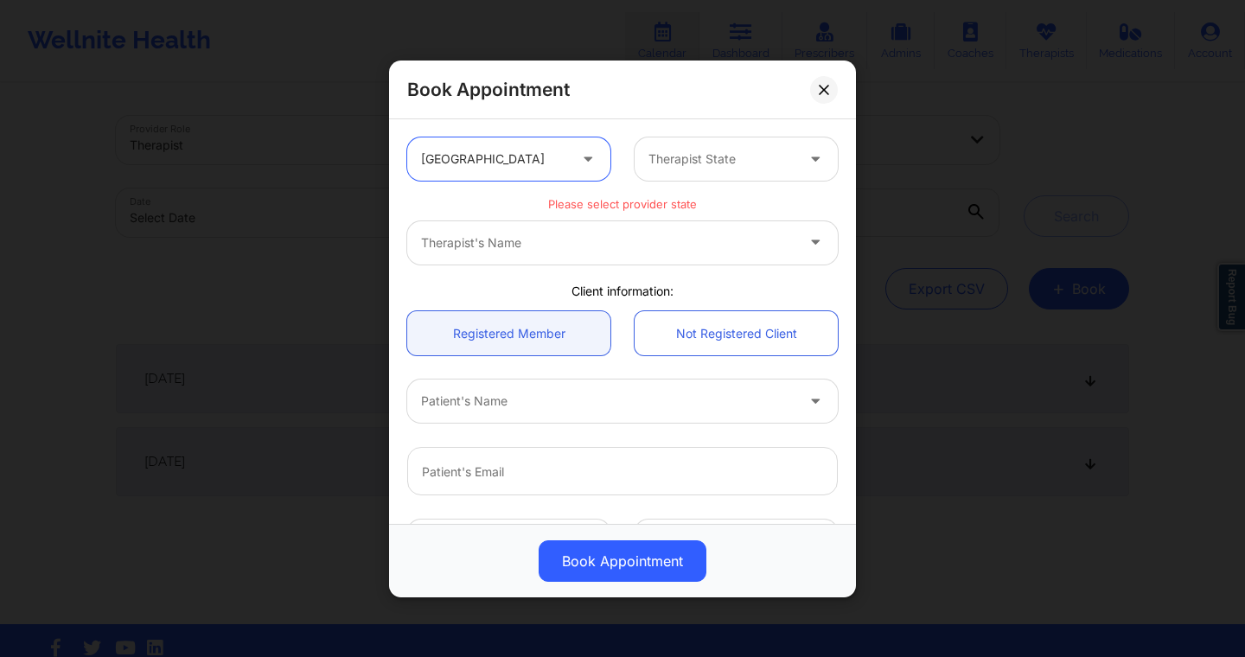
click at [728, 150] on div at bounding box center [721, 159] width 146 height 21
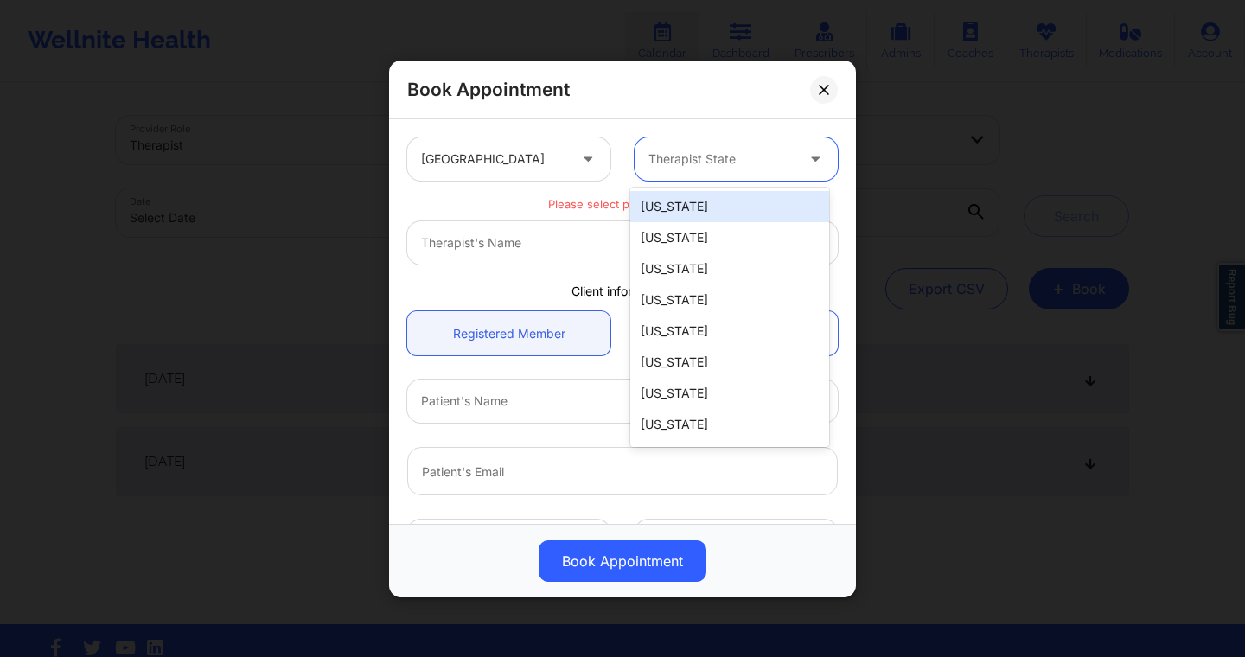
click at [696, 206] on div "Alabama" at bounding box center [729, 206] width 199 height 31
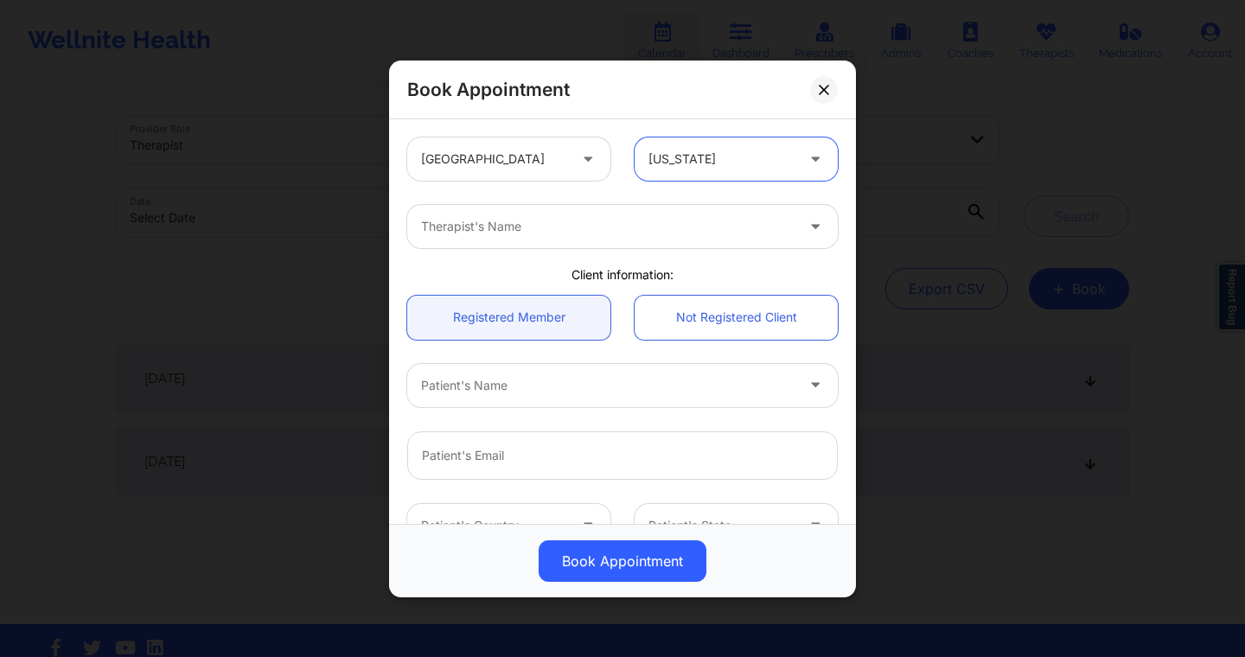
click at [625, 244] on div "Therapist's Name" at bounding box center [601, 226] width 389 height 43
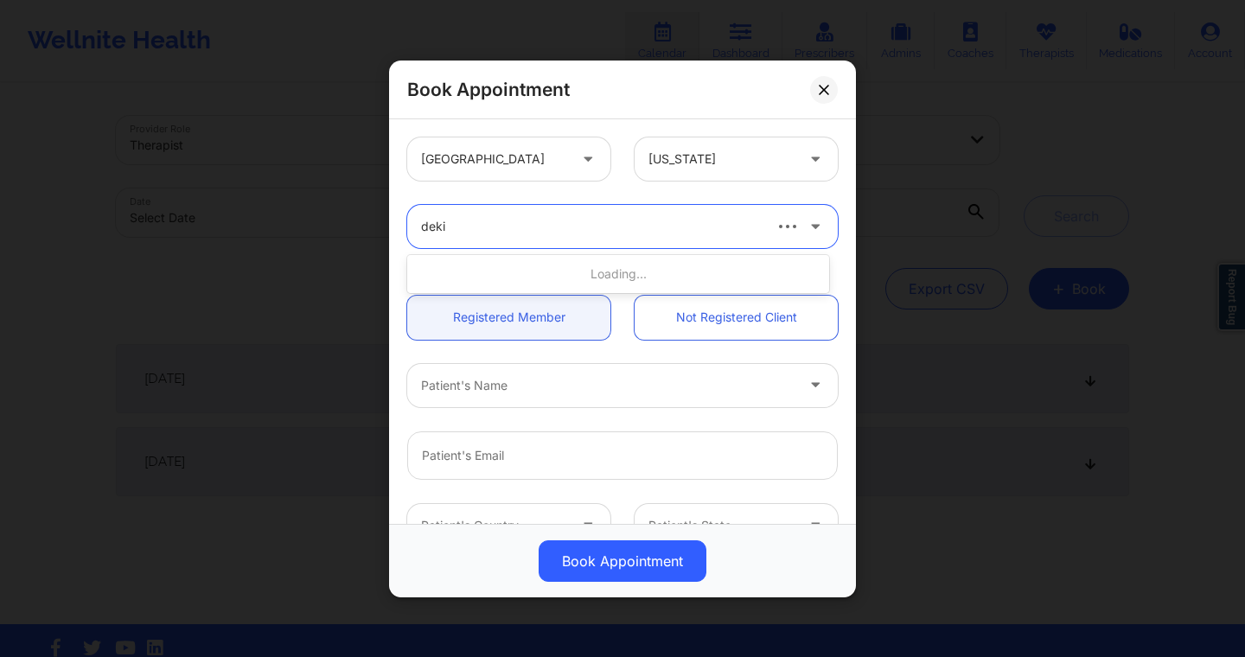
type input "deki"
click at [807, 228] on icon at bounding box center [815, 222] width 17 height 15
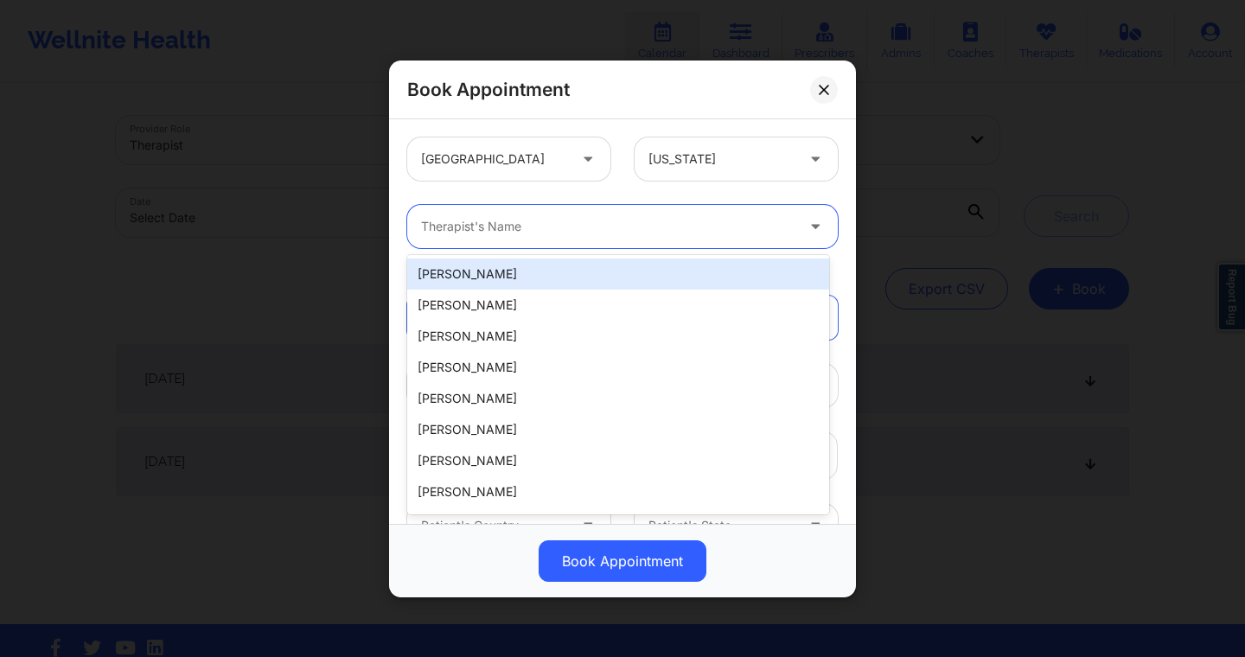
click at [632, 262] on div "Cheyenne Cantela" at bounding box center [618, 274] width 422 height 31
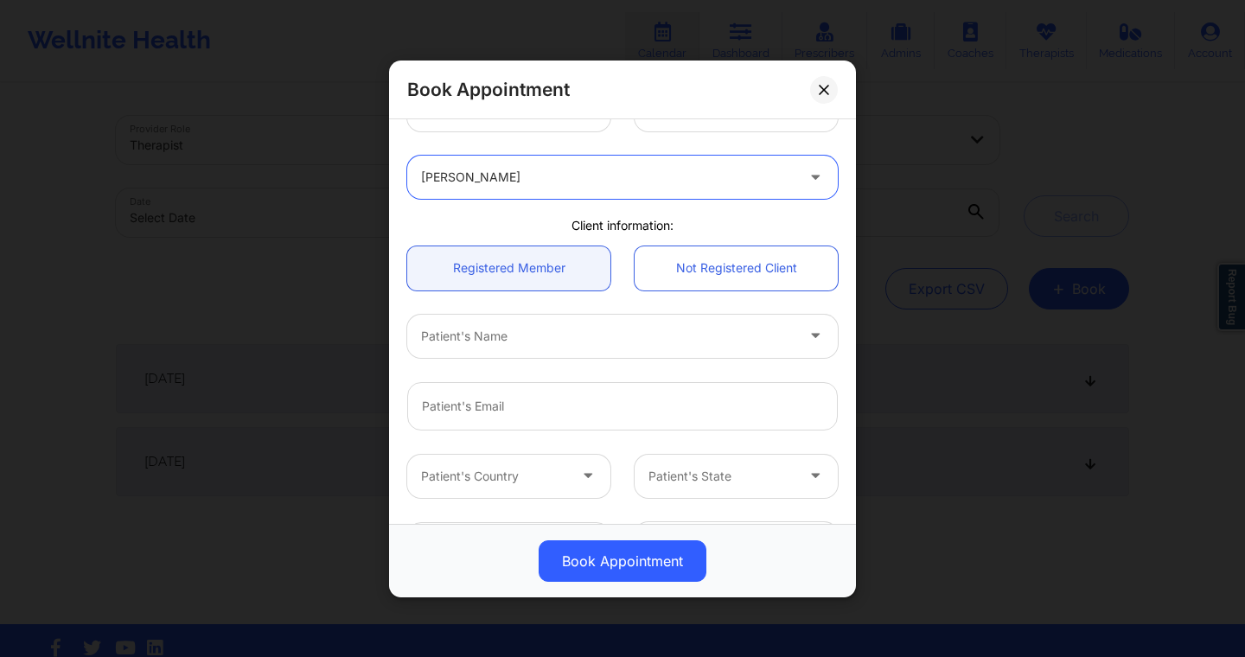
scroll to position [106, 0]
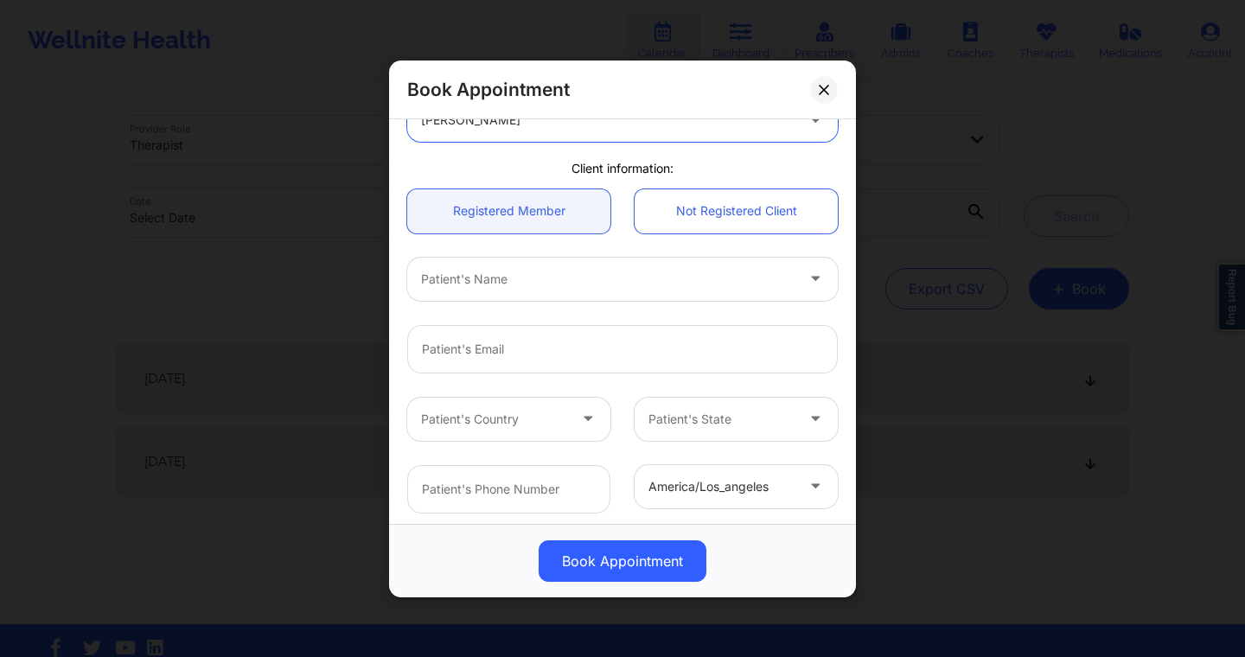
click at [557, 276] on div at bounding box center [607, 278] width 373 height 21
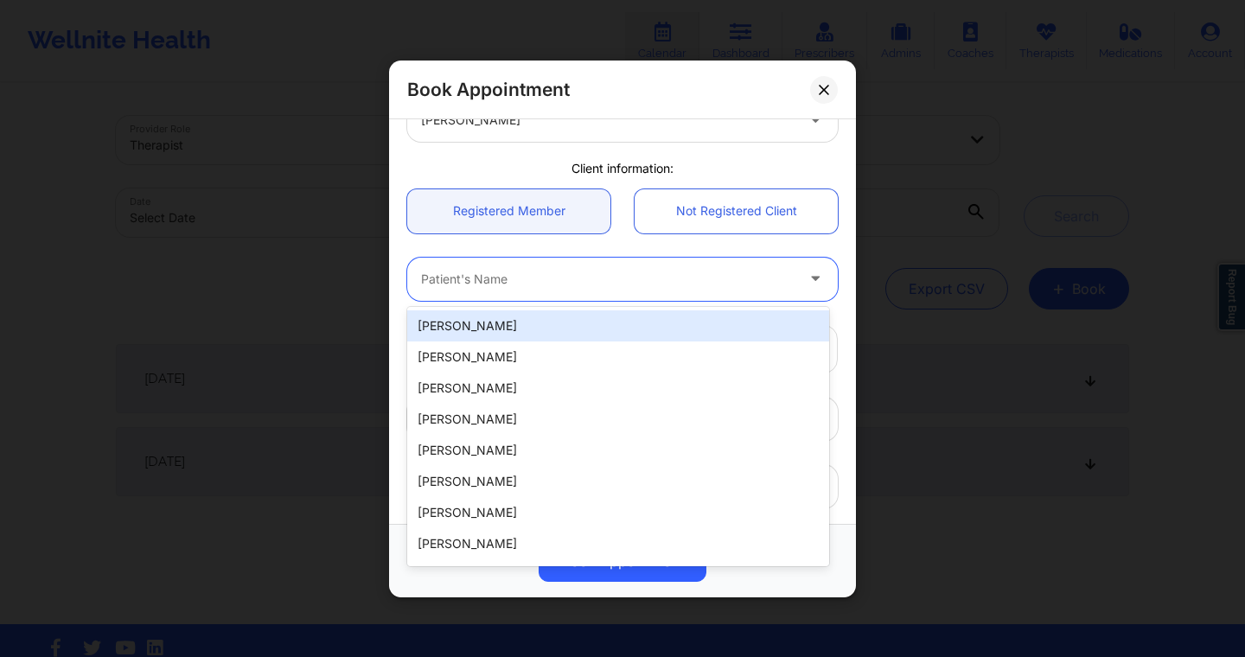
click at [517, 334] on div "Nardine Dillard" at bounding box center [618, 325] width 422 height 31
type input "nardine.dillard@gmail.com"
type input "+15857098740"
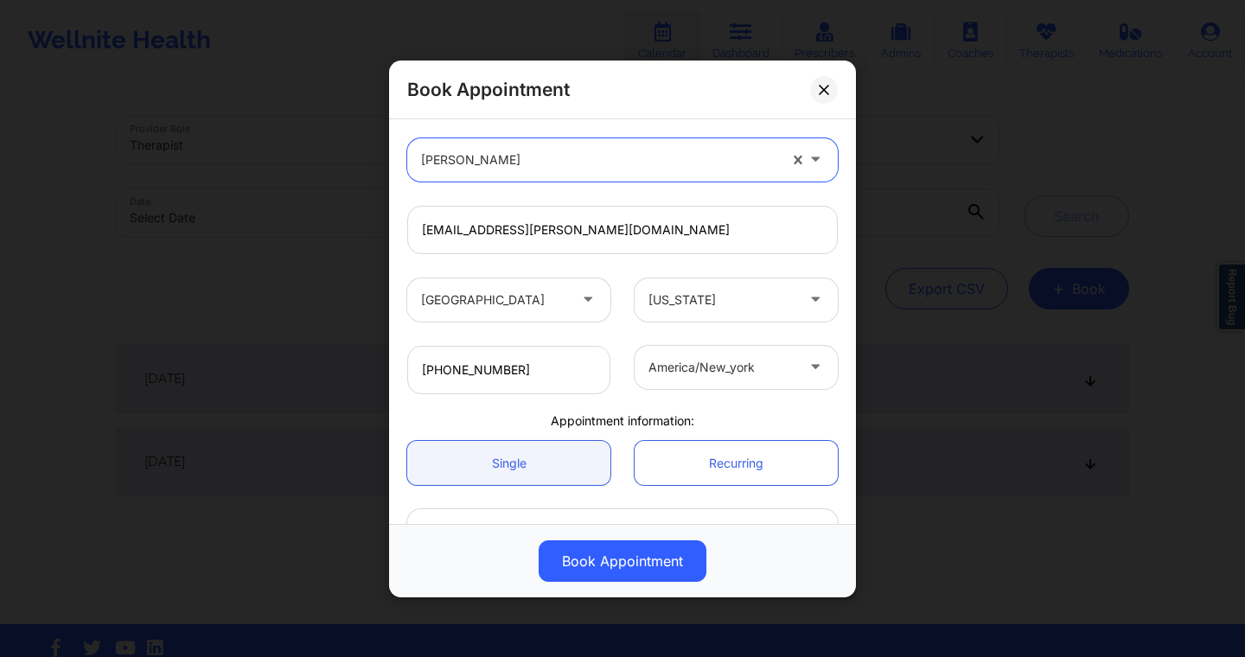
scroll to position [340, 0]
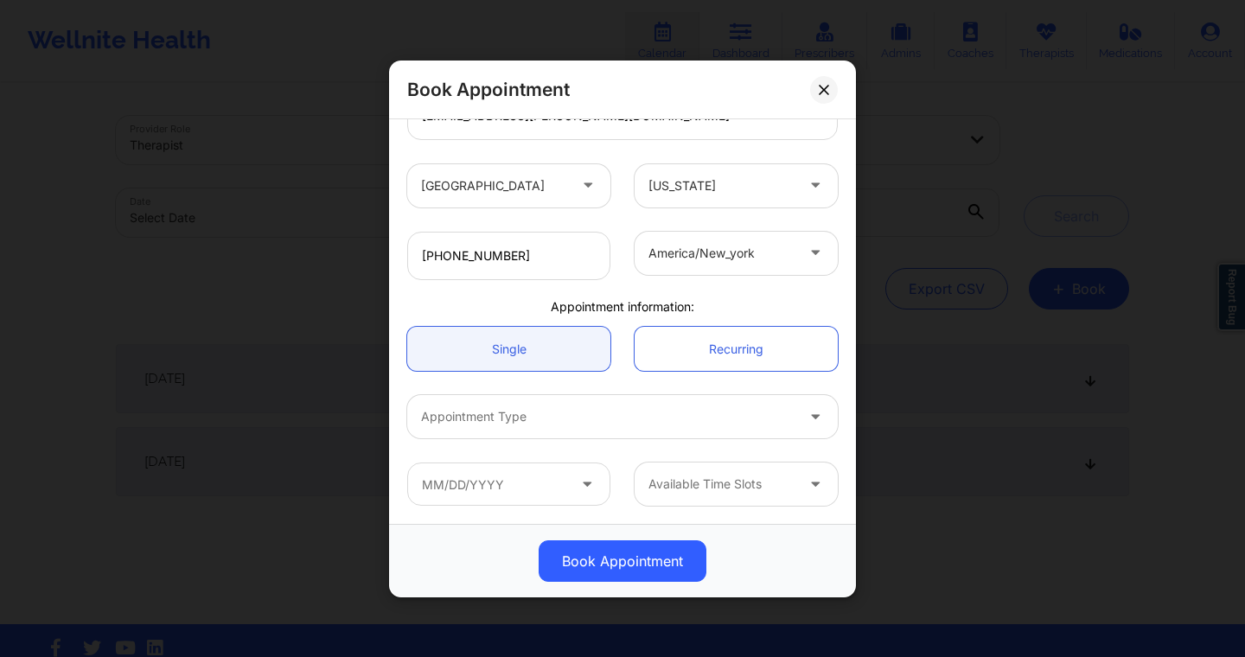
click at [662, 418] on div at bounding box center [607, 416] width 373 height 21
click at [645, 415] on div at bounding box center [607, 416] width 373 height 21
click at [629, 418] on div at bounding box center [607, 416] width 373 height 21
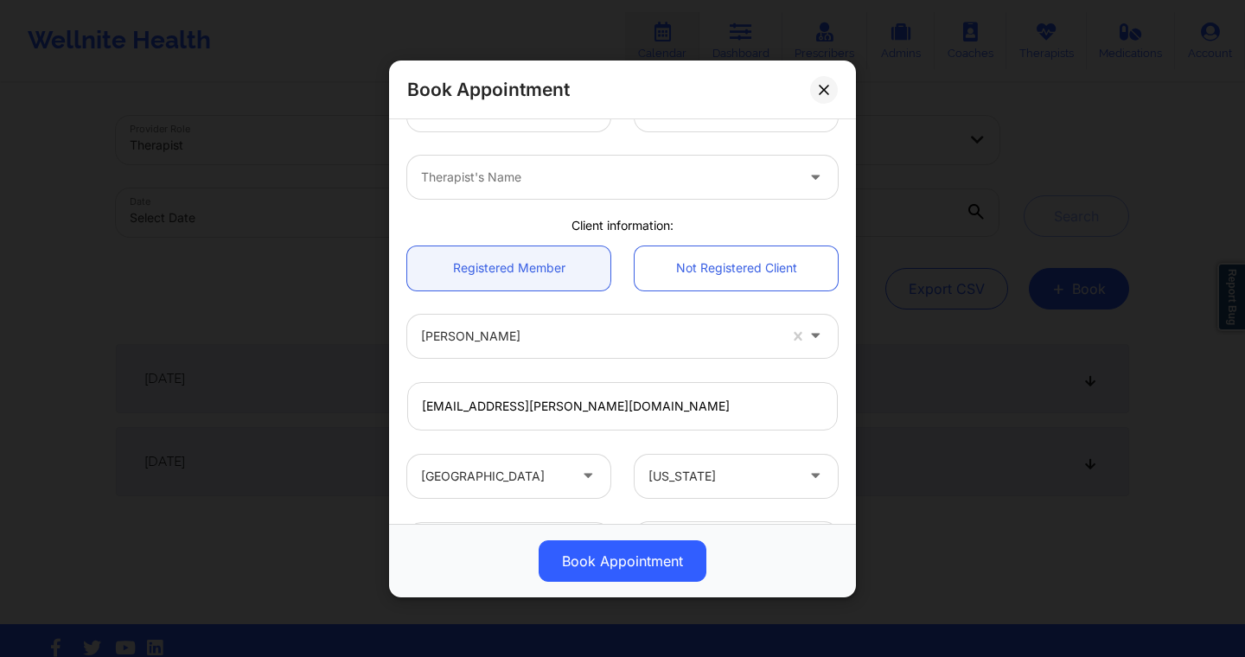
scroll to position [0, 0]
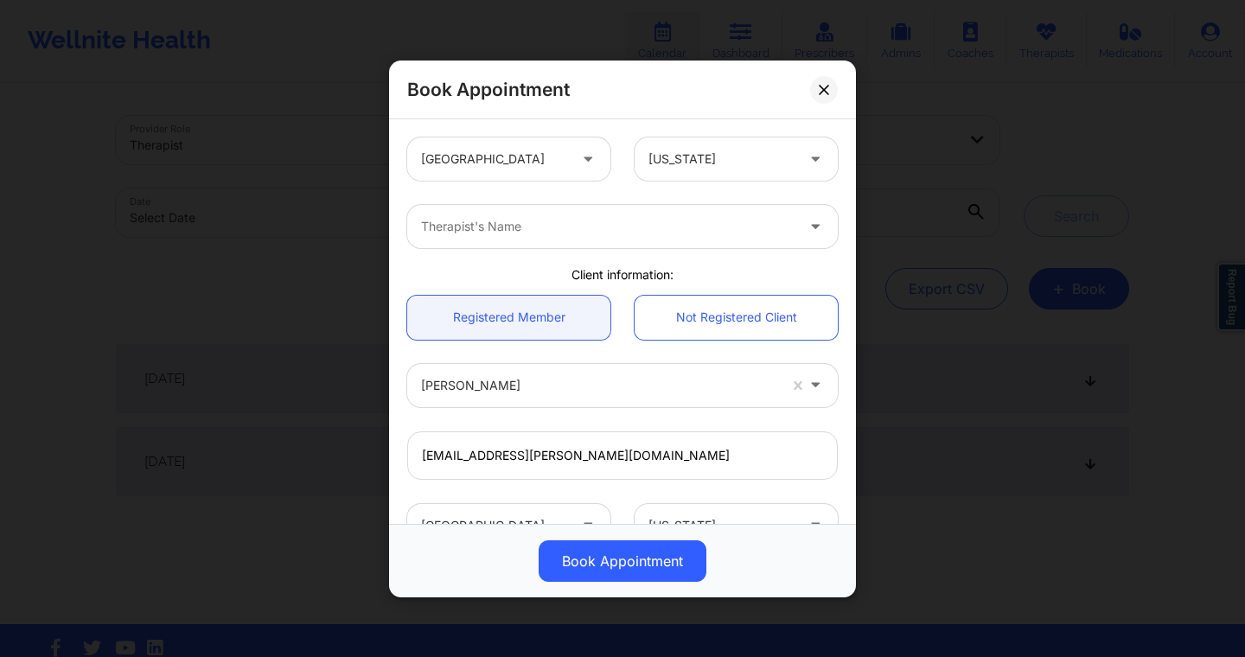
click at [654, 223] on div at bounding box center [607, 226] width 373 height 21
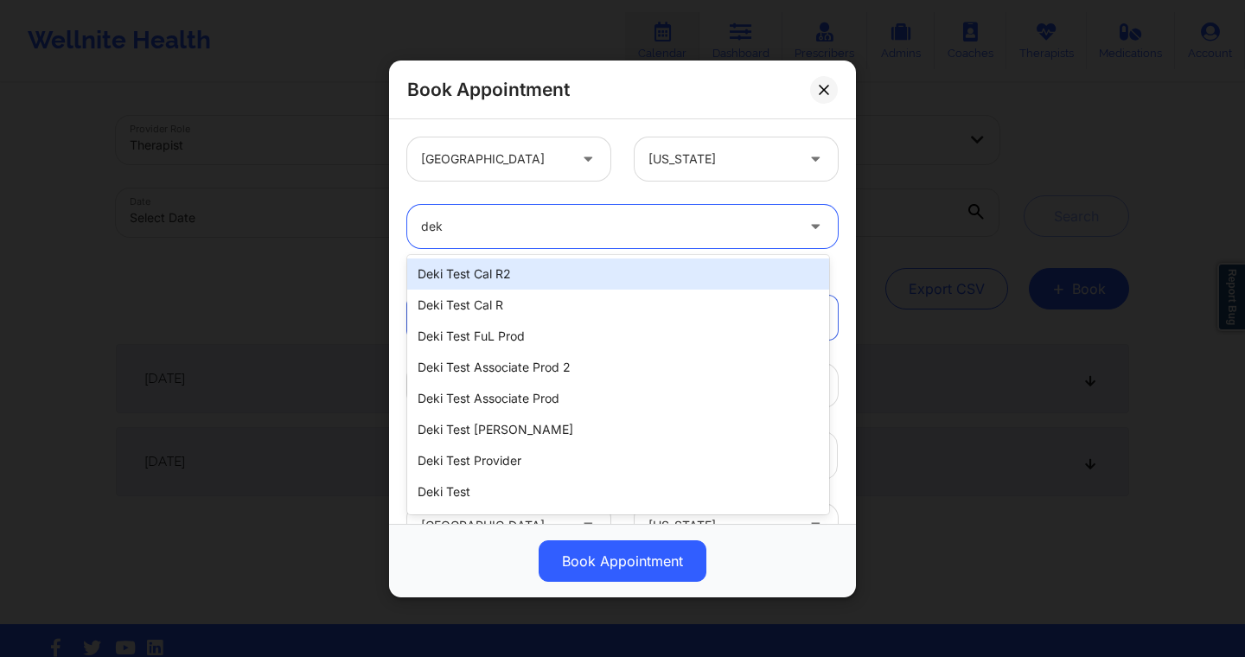
type input "deki"
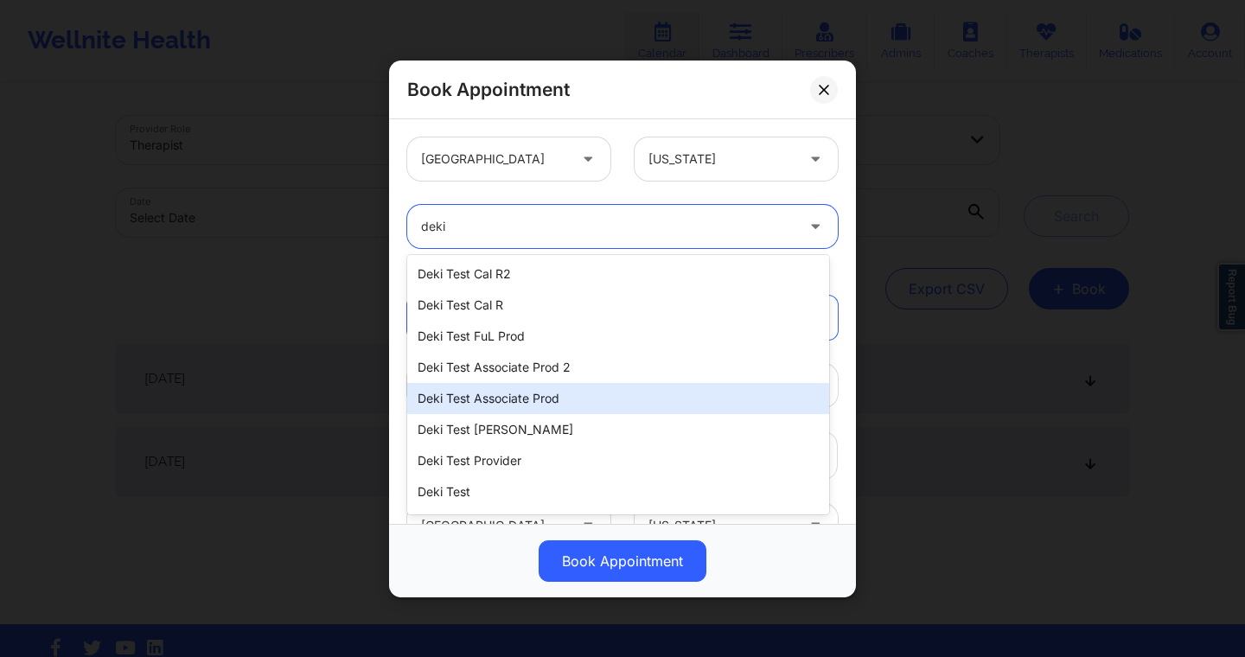
click at [542, 396] on div "Deki Test Associate Prod" at bounding box center [618, 398] width 422 height 31
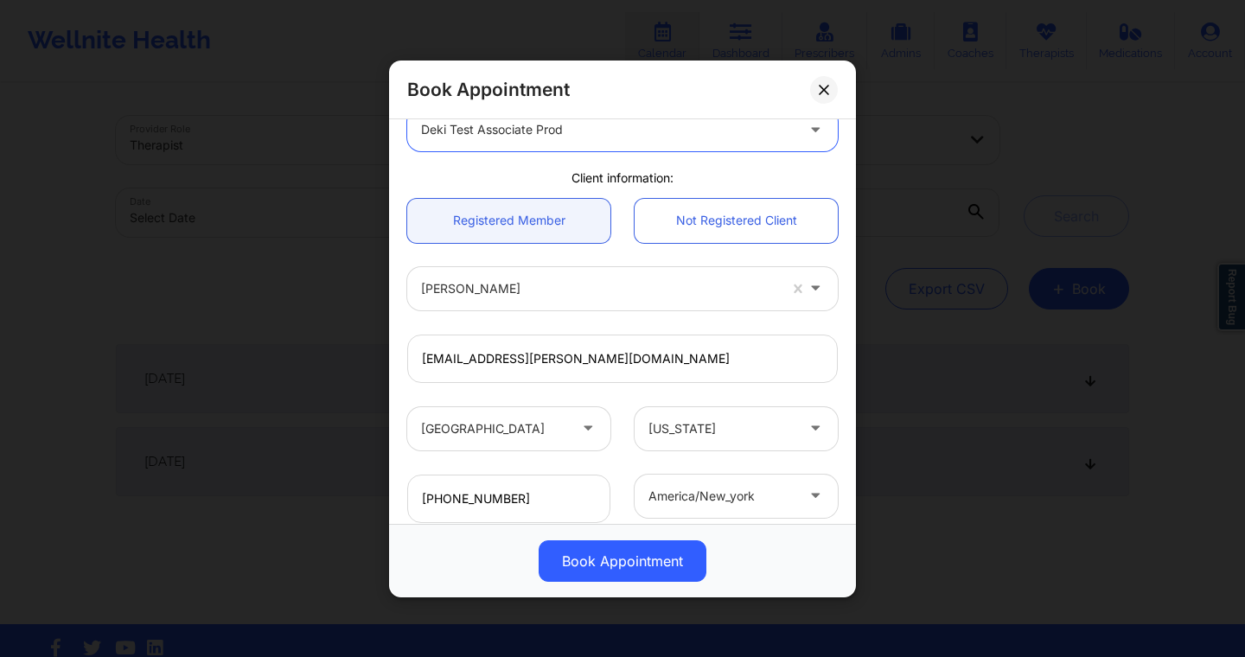
scroll to position [82, 0]
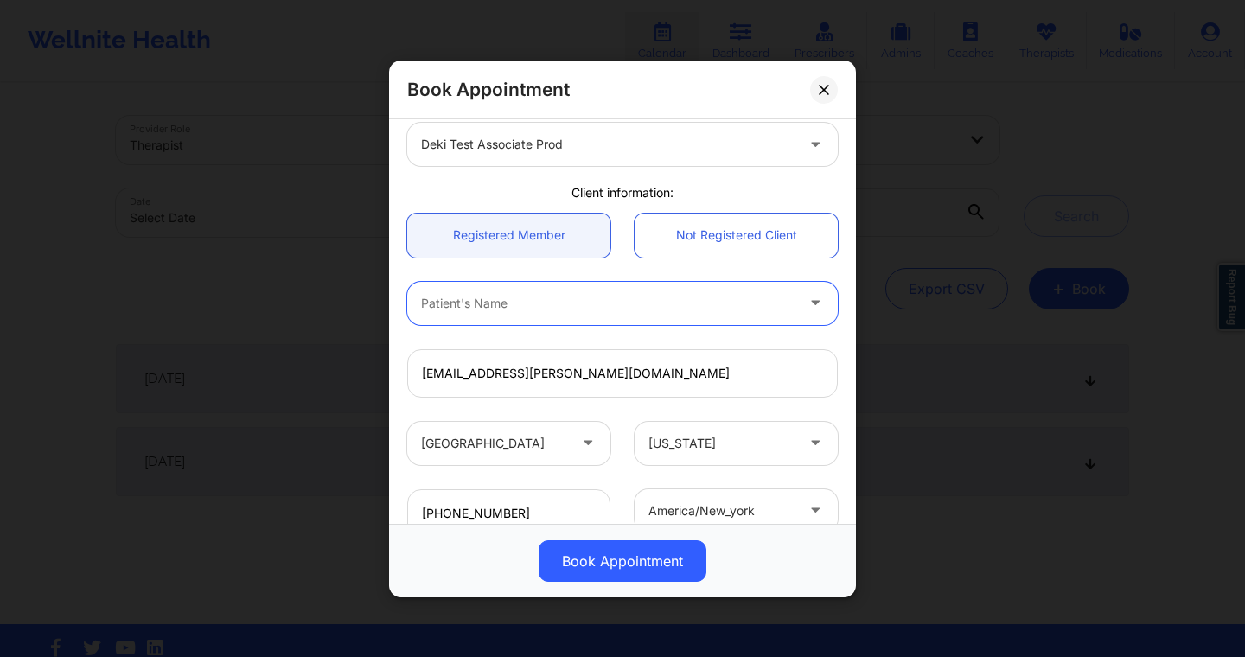
click at [807, 299] on icon at bounding box center [815, 299] width 17 height 15
type input "deki"
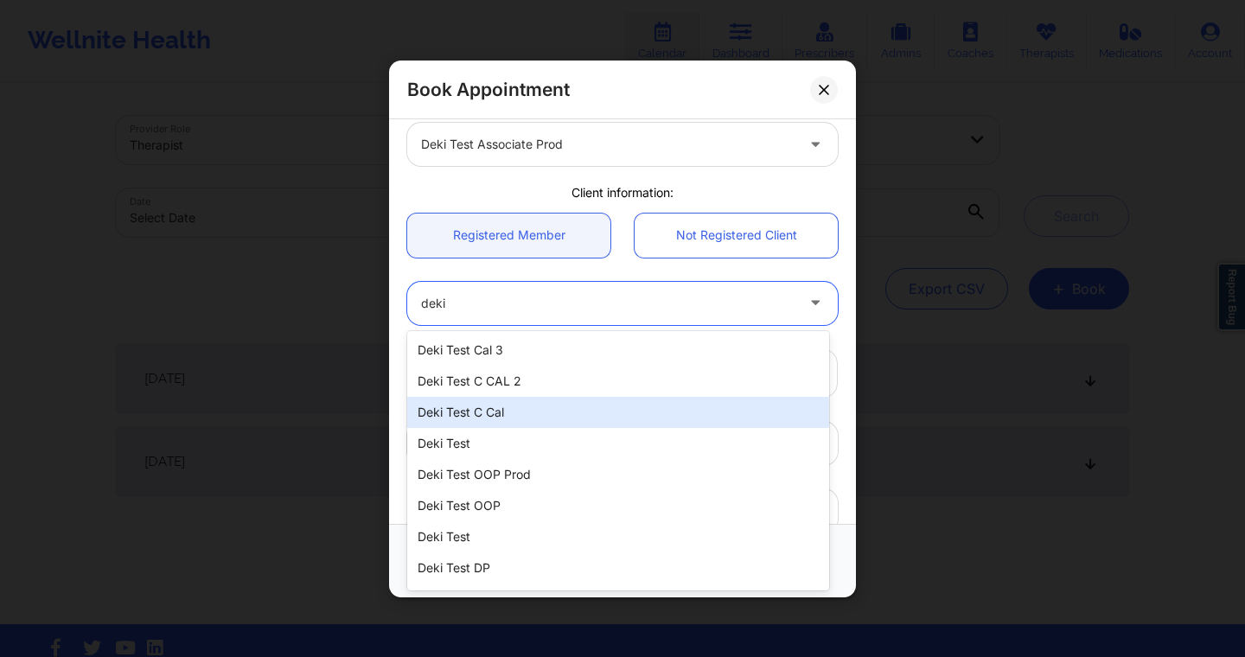
click at [533, 407] on div "Deki Test C Cal" at bounding box center [618, 412] width 422 height 31
type input "dekitestccal@wellnite.com"
type input "+14157671564"
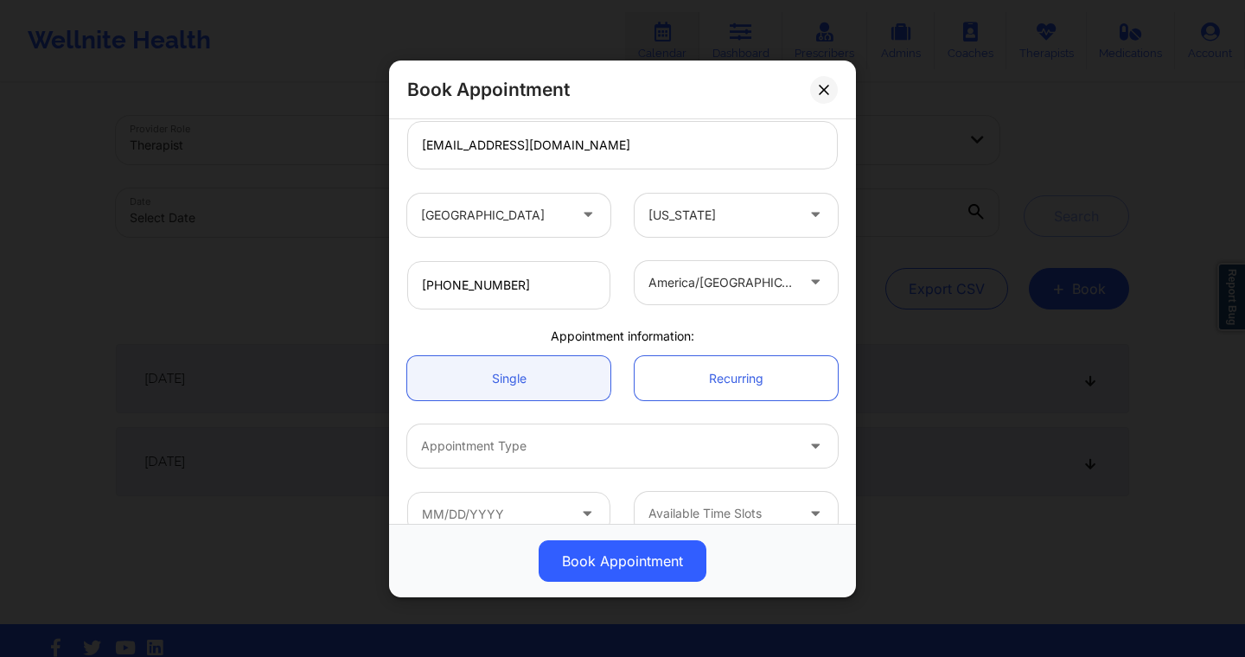
scroll to position [331, 0]
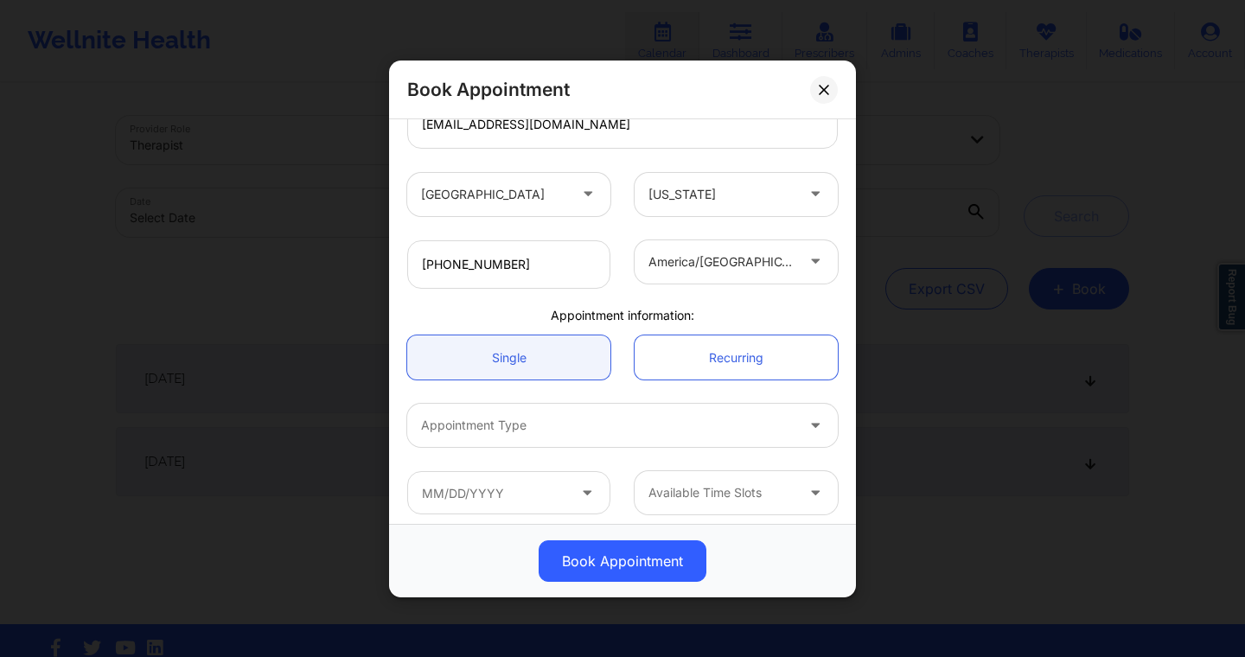
click at [630, 417] on div at bounding box center [607, 425] width 373 height 21
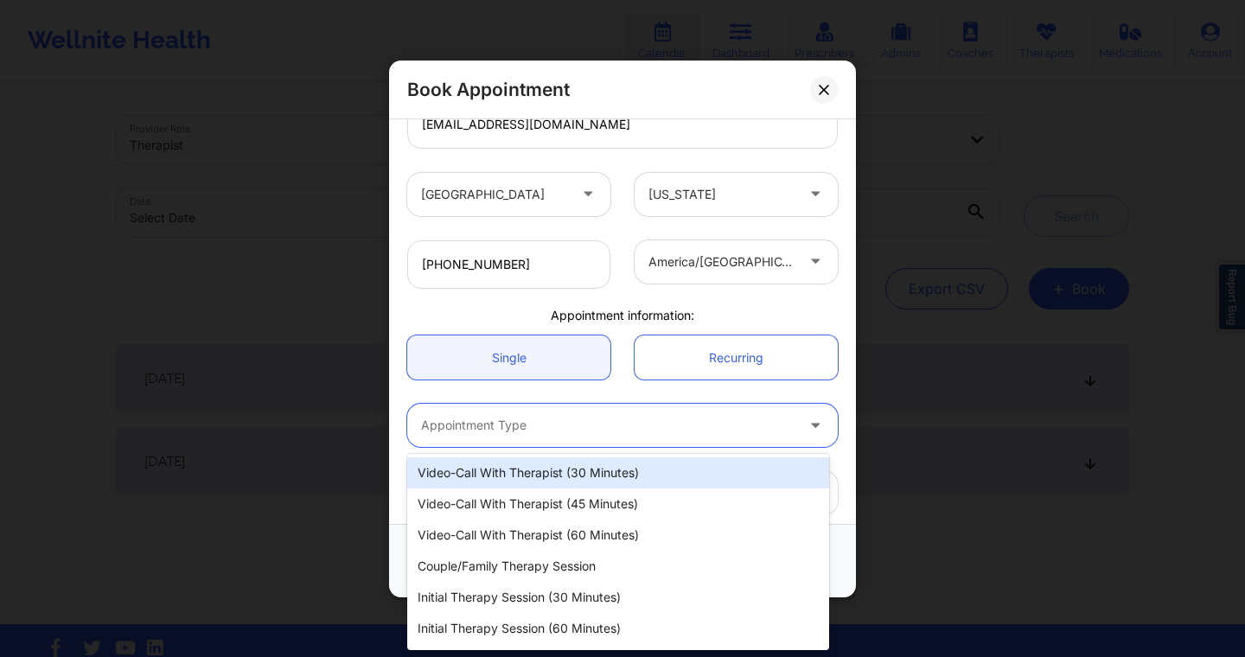
scroll to position [340, 0]
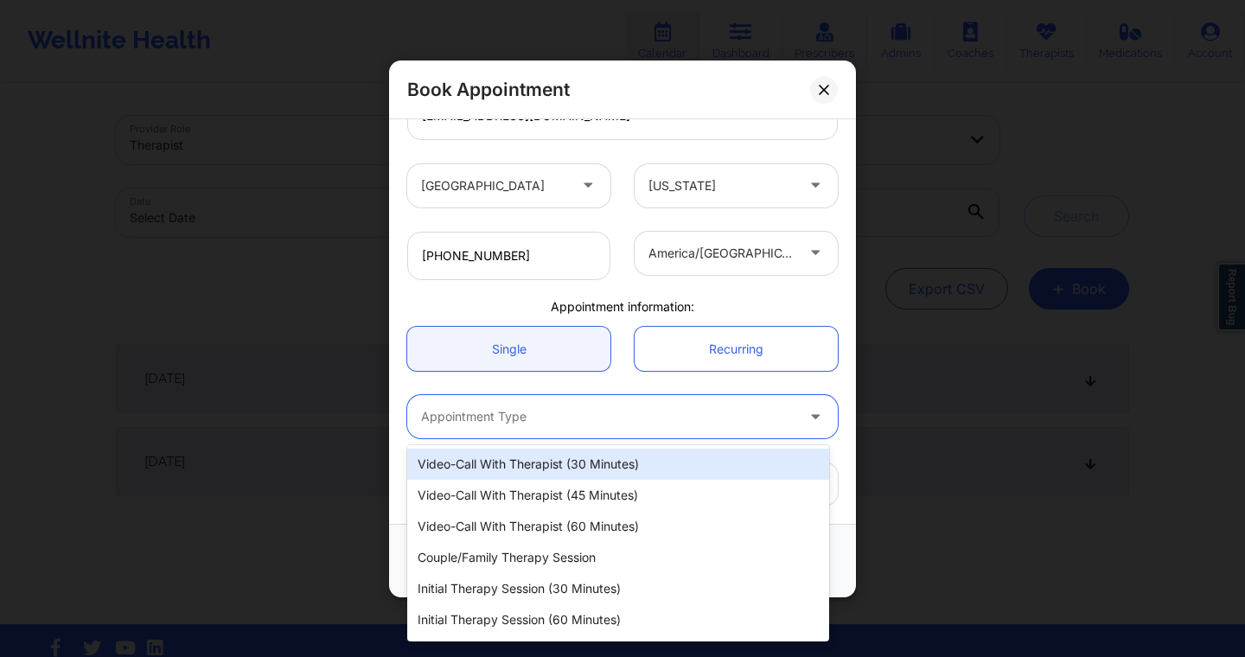
click at [613, 465] on div "Video-Call with Therapist (30 minutes)" at bounding box center [618, 464] width 422 height 31
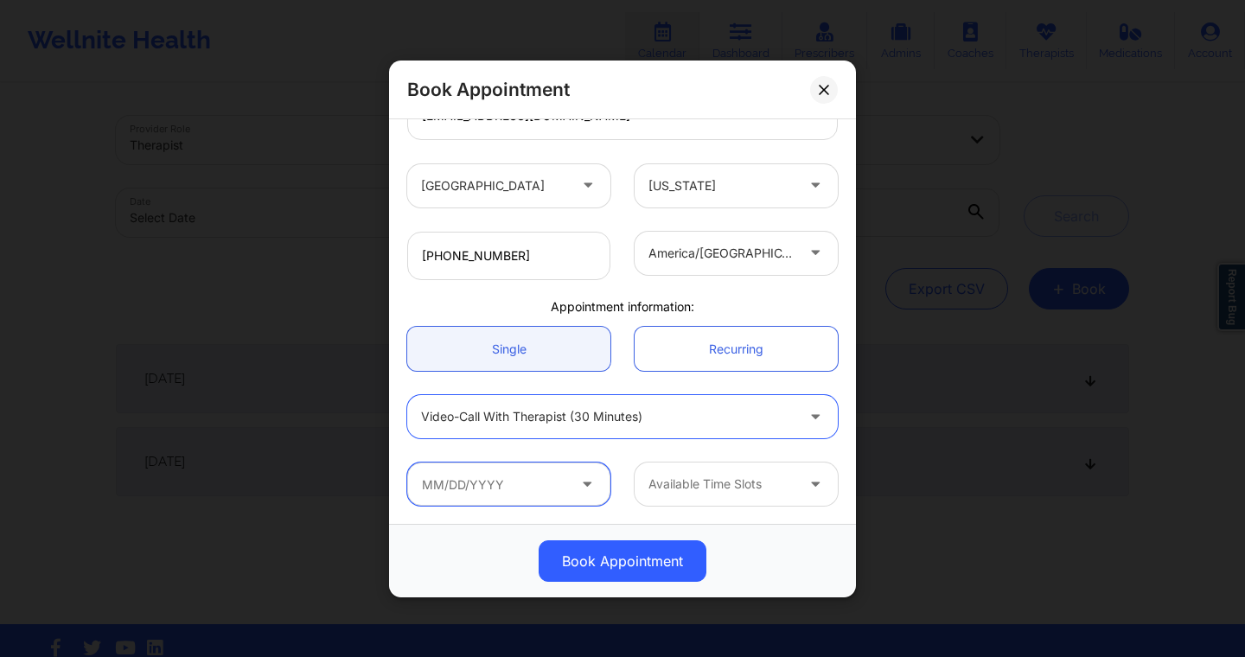
click at [571, 470] on input "text" at bounding box center [508, 484] width 203 height 43
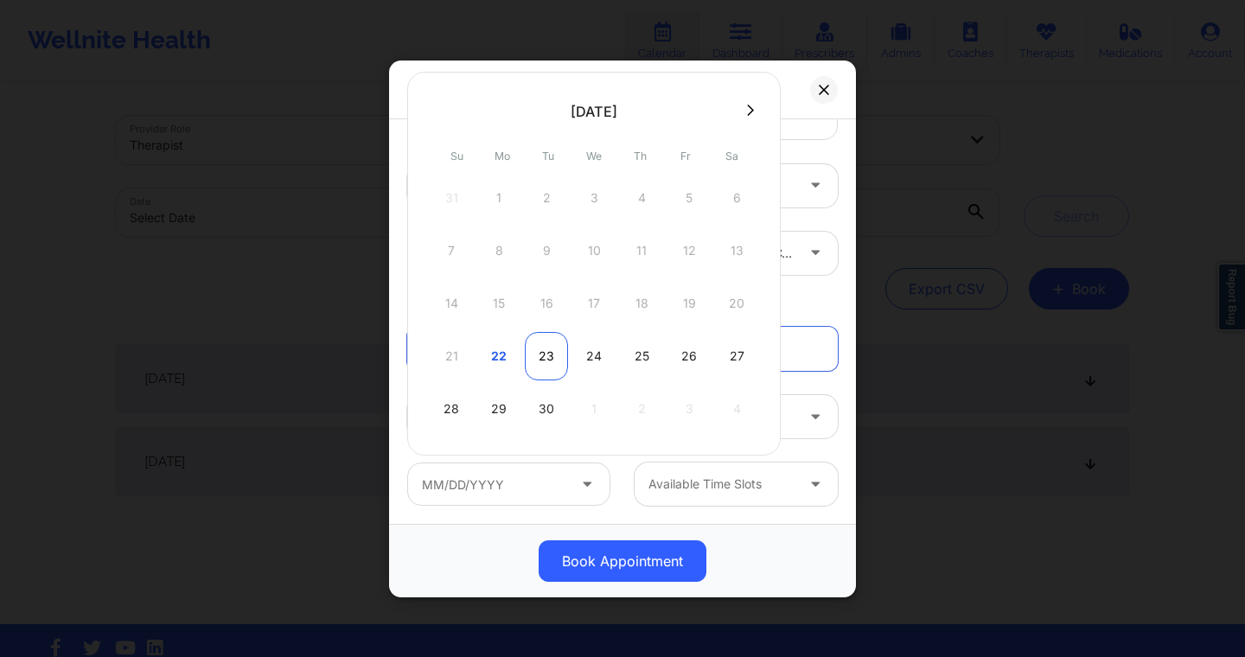
click at [527, 351] on div "23" at bounding box center [546, 356] width 43 height 48
type input "09/23/2025"
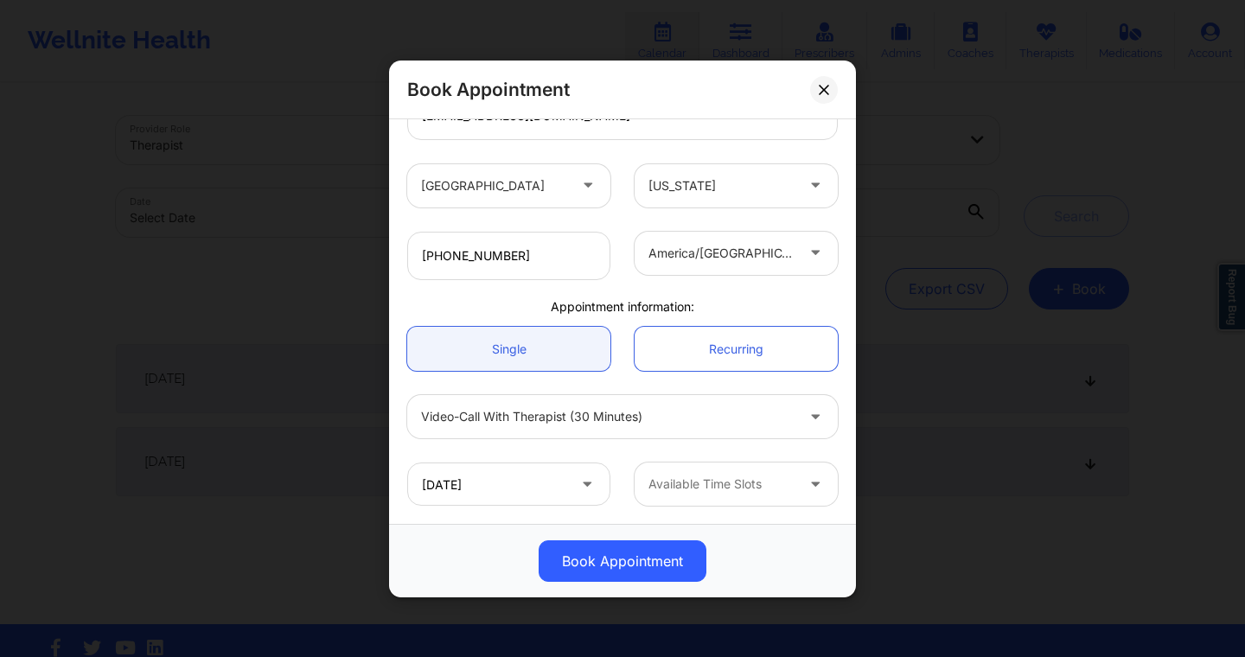
click at [693, 484] on div at bounding box center [721, 484] width 146 height 21
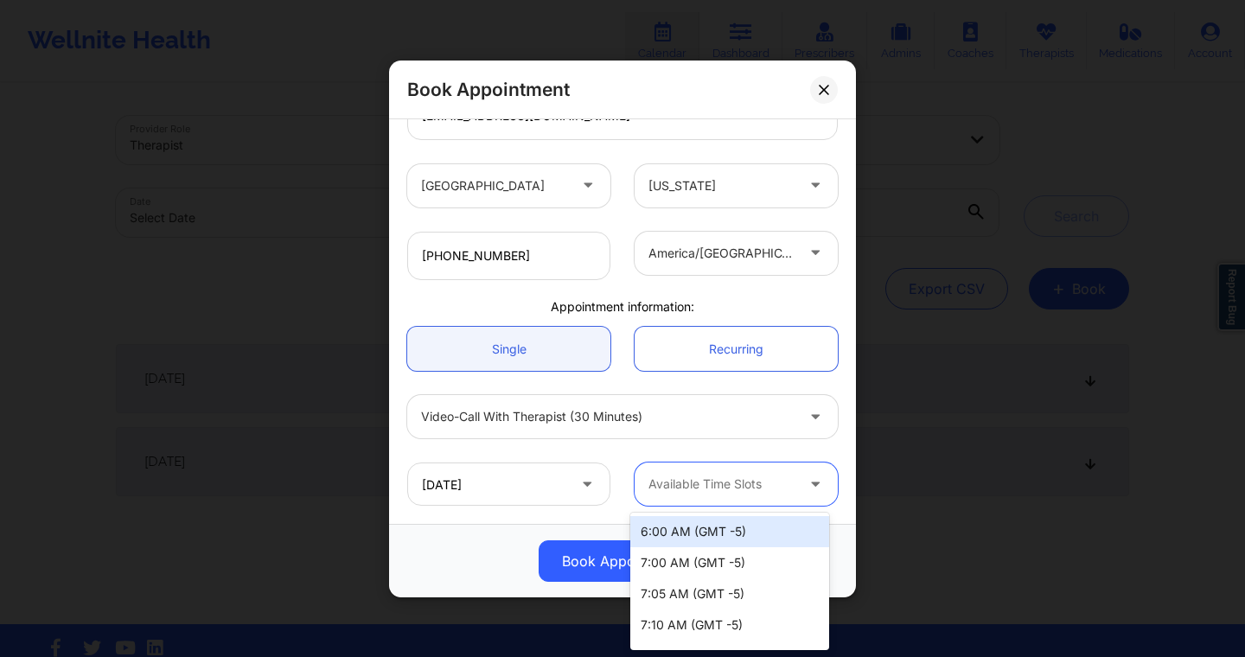
click at [773, 253] on div at bounding box center [721, 252] width 146 height 21
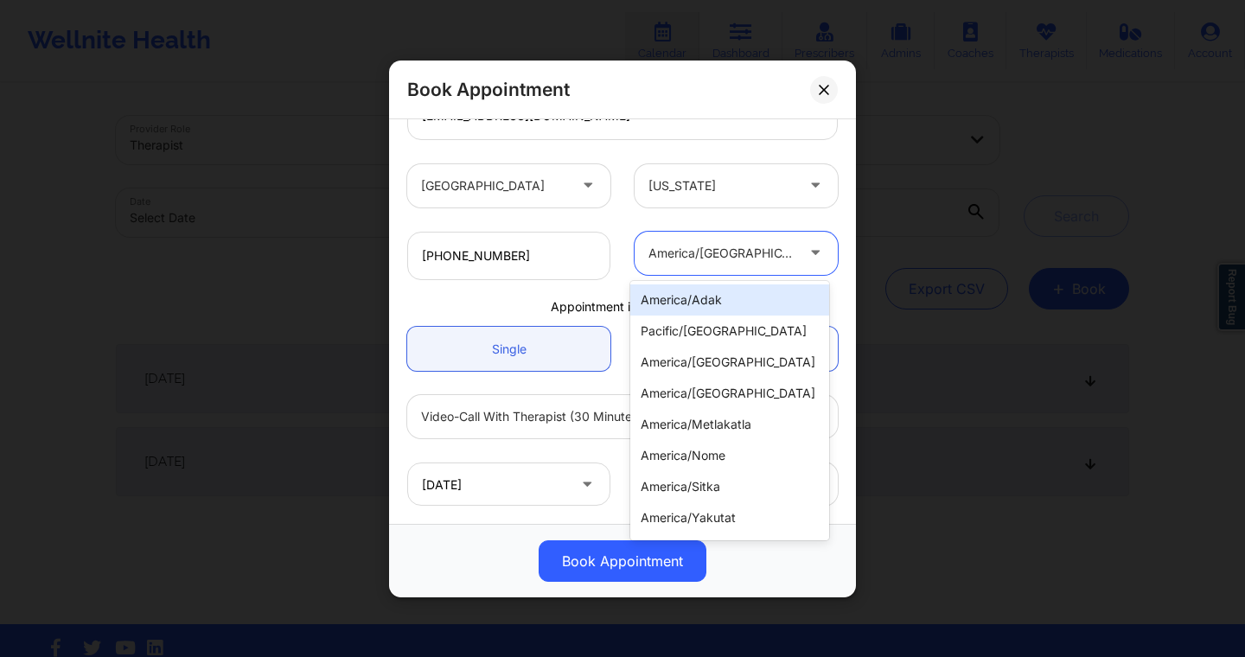
click at [731, 303] on div "america/adak" at bounding box center [729, 299] width 199 height 31
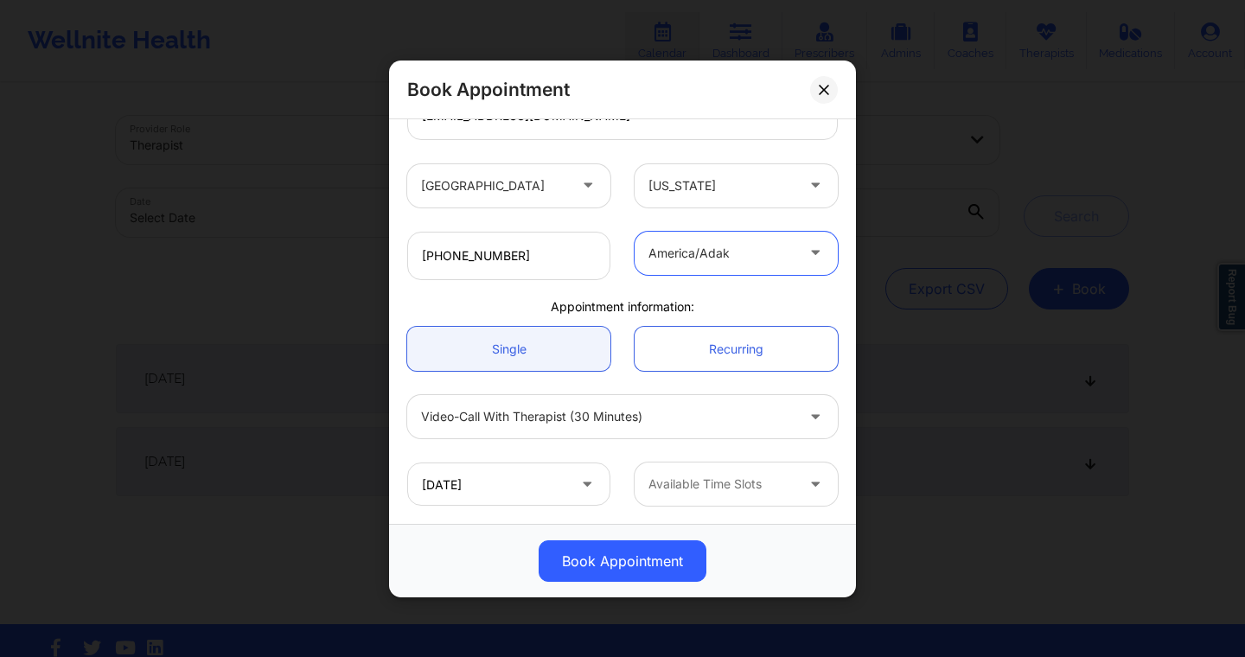
click at [731, 503] on div "Available Time Slots" at bounding box center [716, 484] width 162 height 43
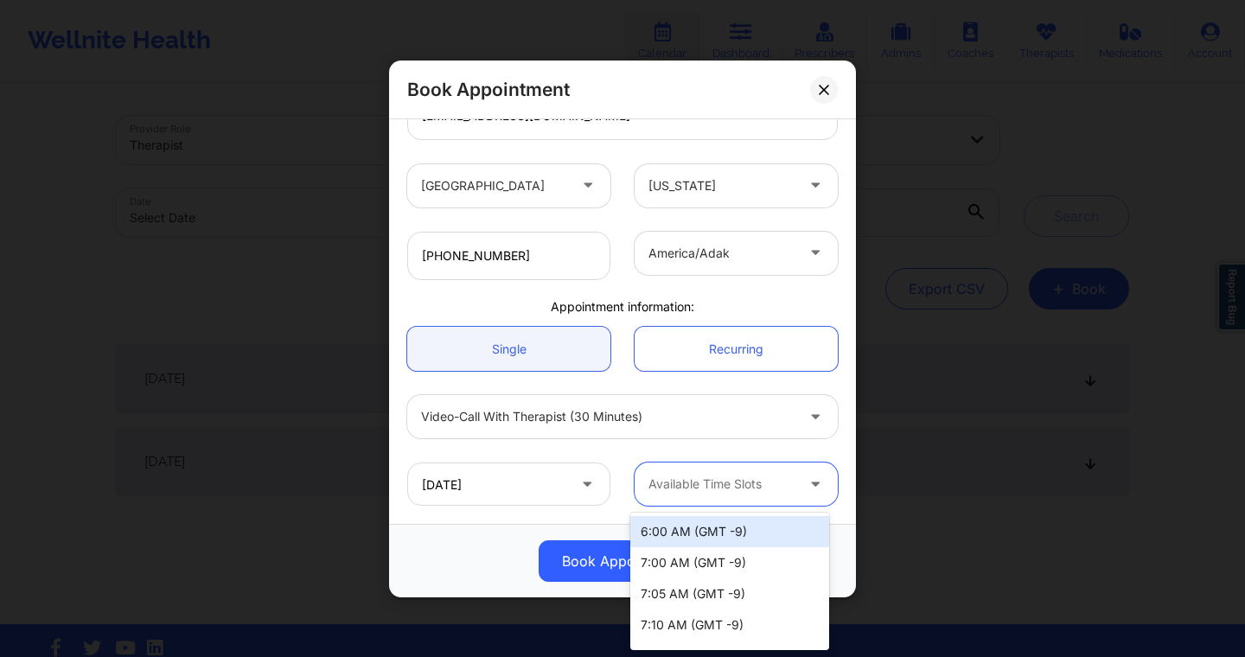
click at [783, 253] on div at bounding box center [721, 252] width 146 height 21
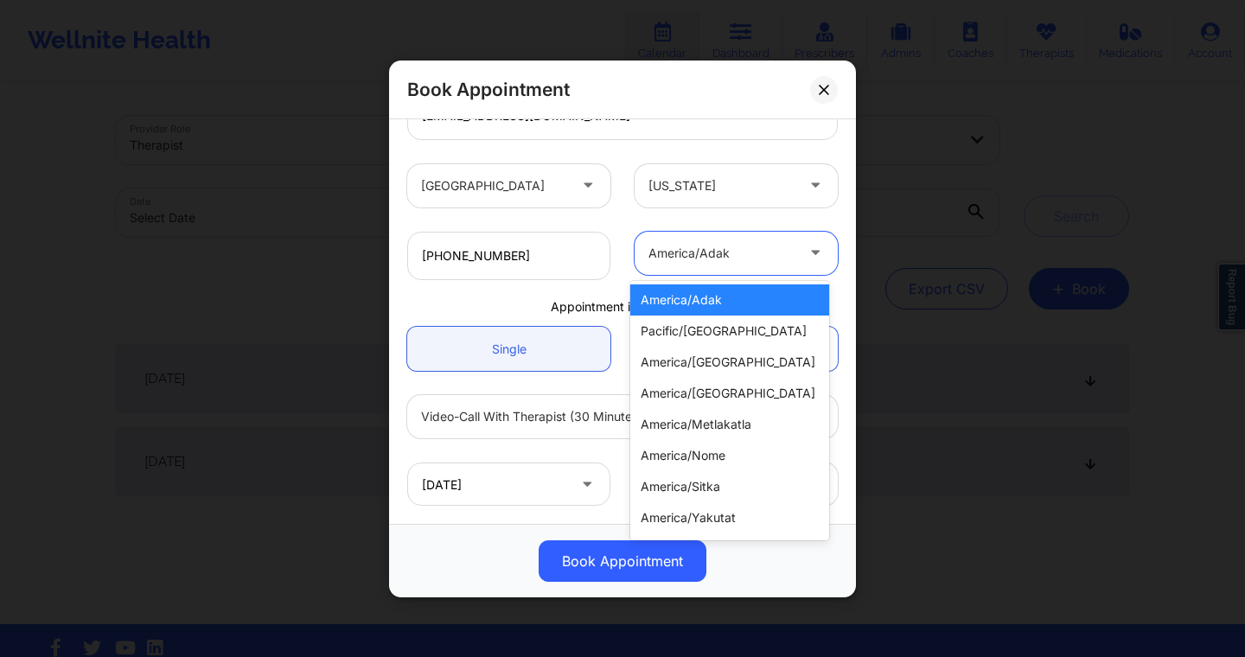
click at [783, 253] on div at bounding box center [721, 252] width 146 height 21
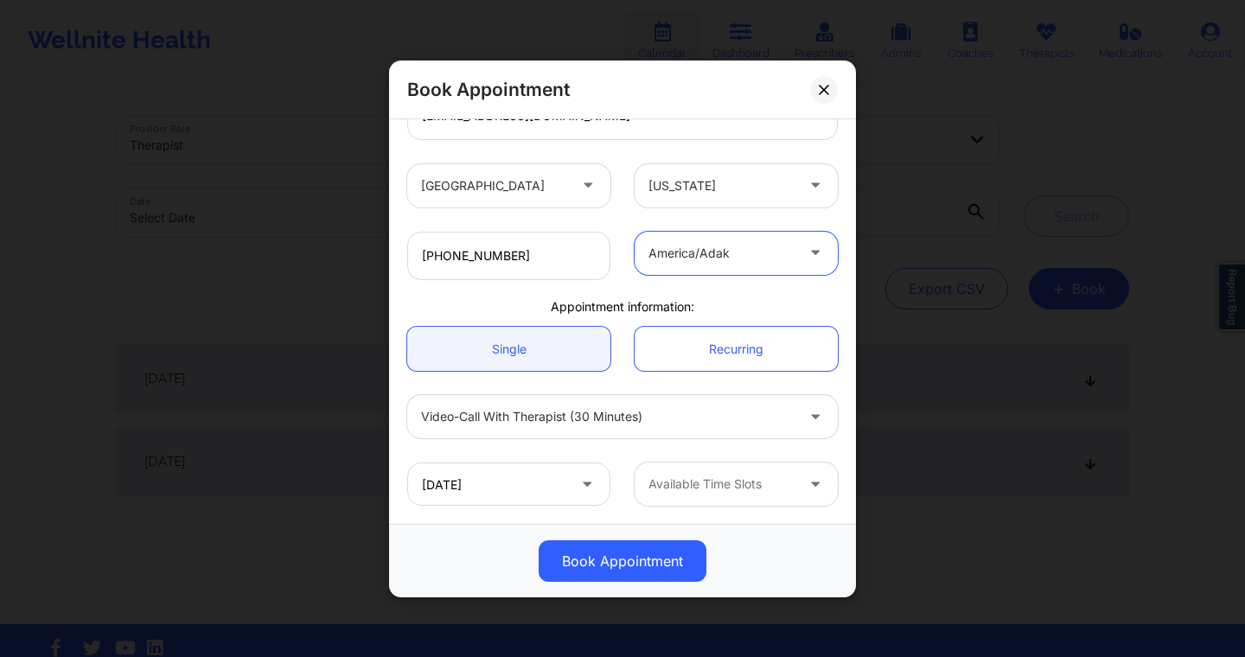
click at [783, 253] on div at bounding box center [721, 252] width 146 height 21
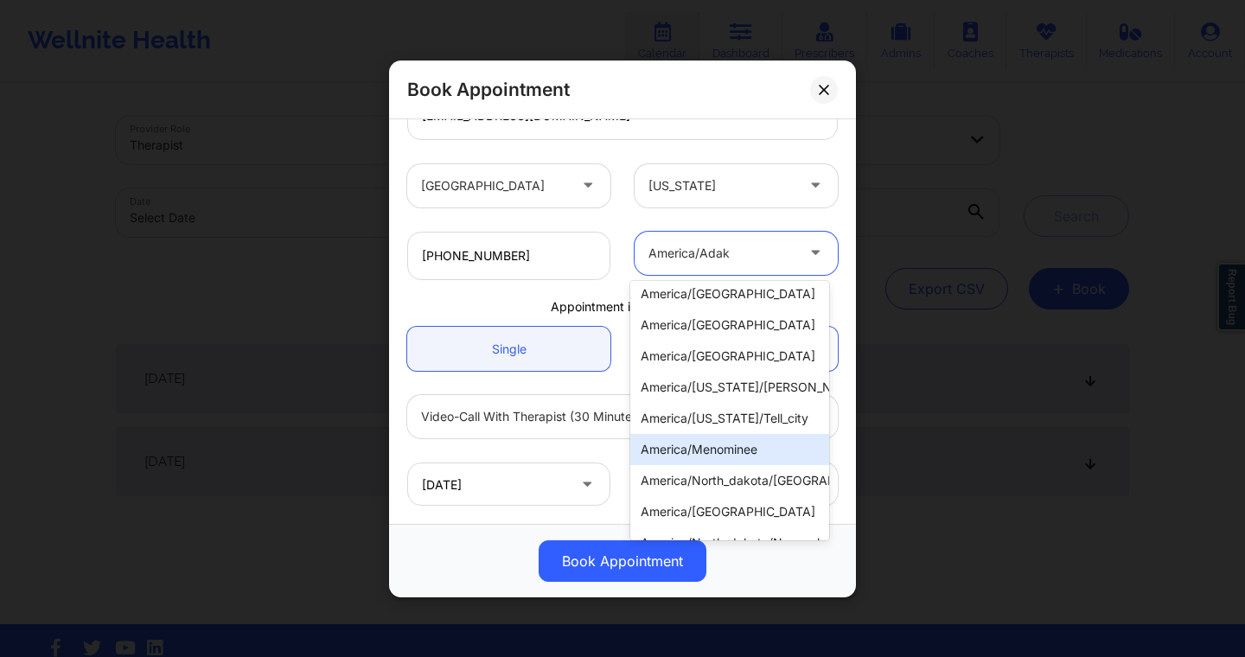
scroll to position [368, 0]
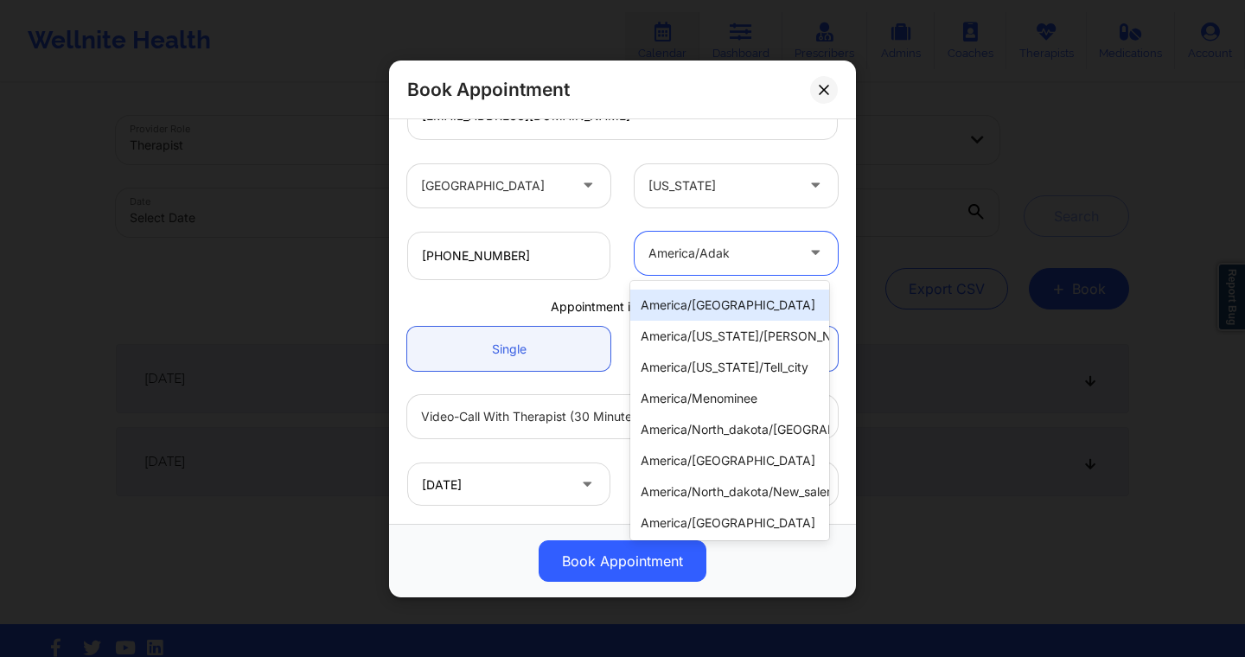
click at [730, 310] on div "america/chicago" at bounding box center [729, 305] width 199 height 31
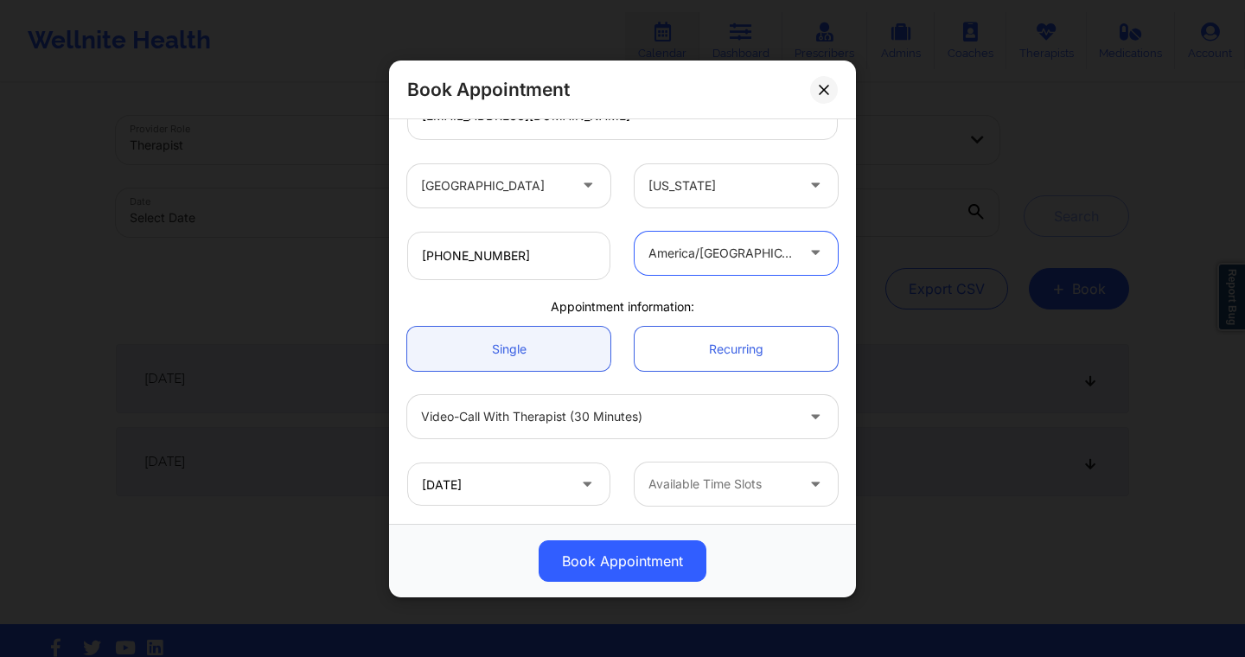
click at [737, 476] on div at bounding box center [721, 484] width 146 height 21
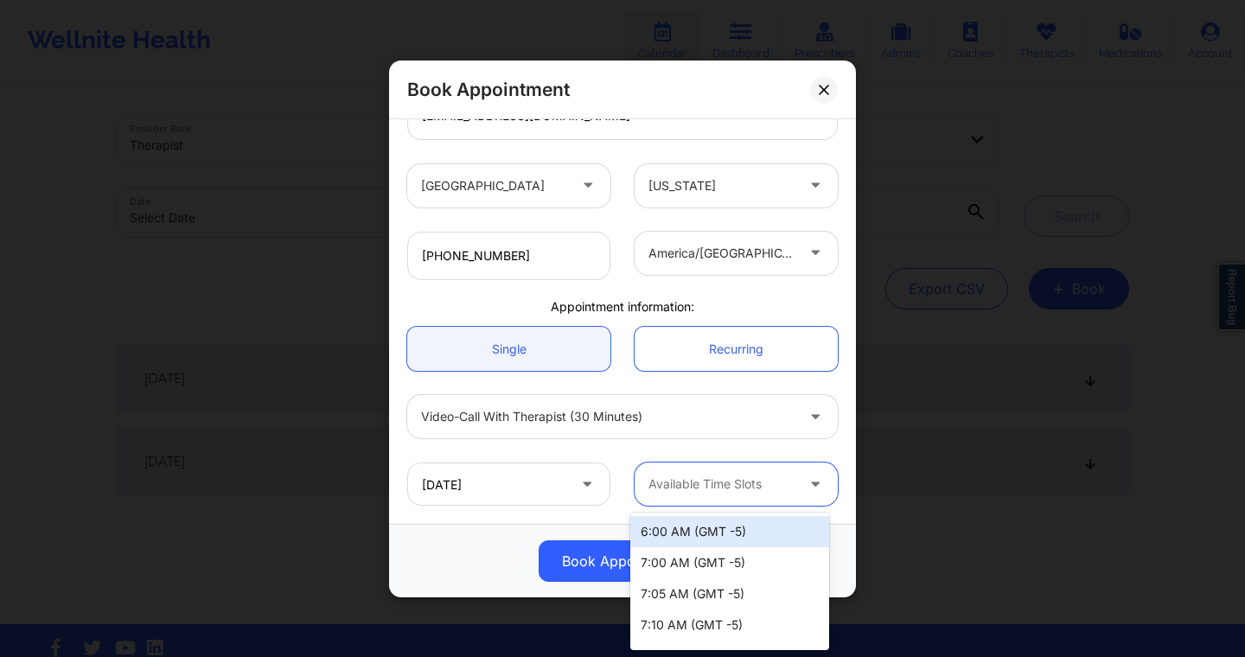
click at [758, 251] on div at bounding box center [721, 252] width 146 height 21
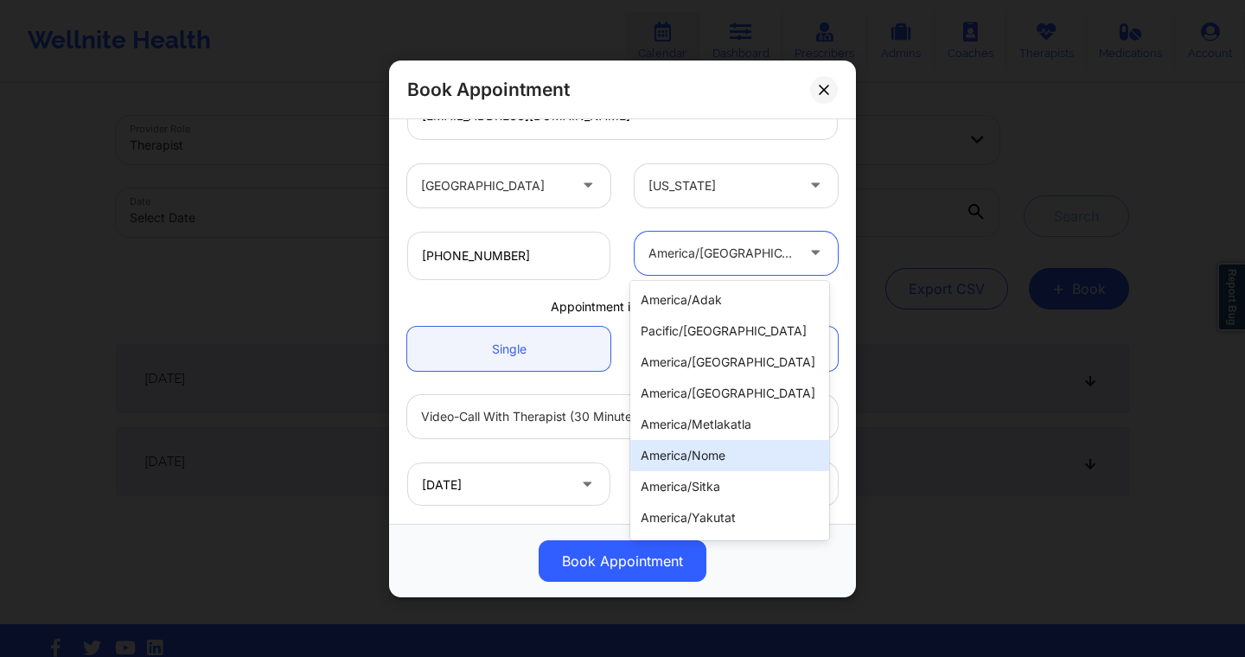
scroll to position [659, 0]
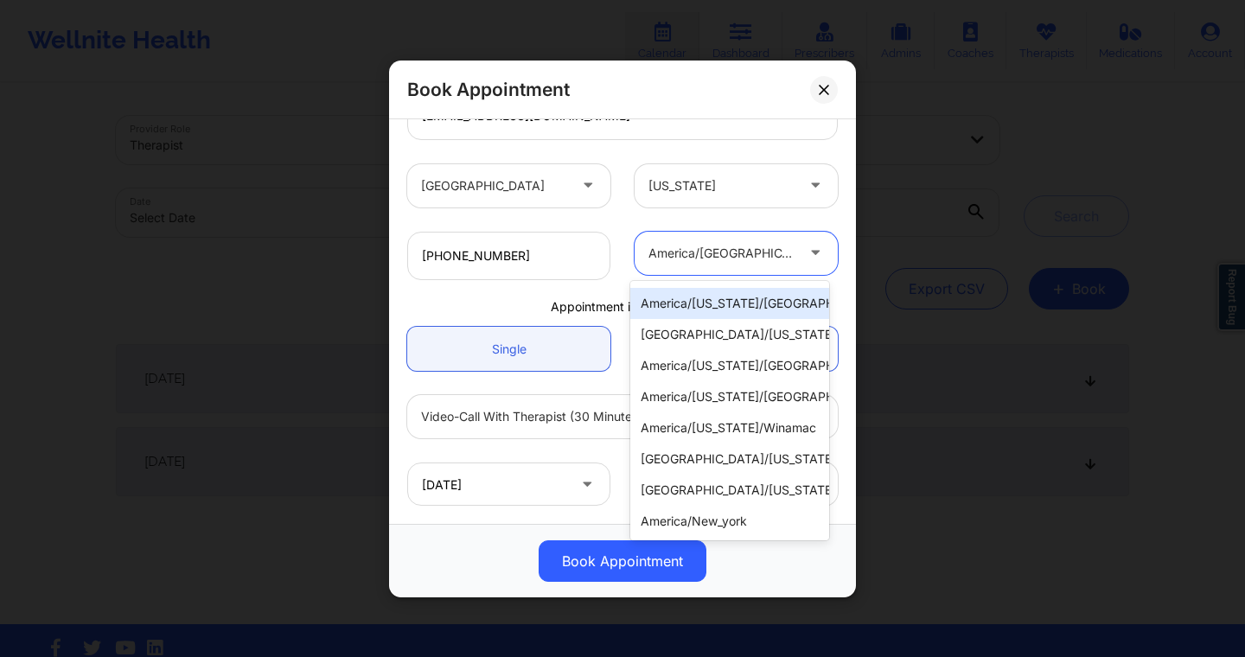
click at [717, 219] on div "+14157671564 america/indiana/marengo, 22 of 29. 29 results available. Use Up an…" at bounding box center [622, 255] width 455 height 73
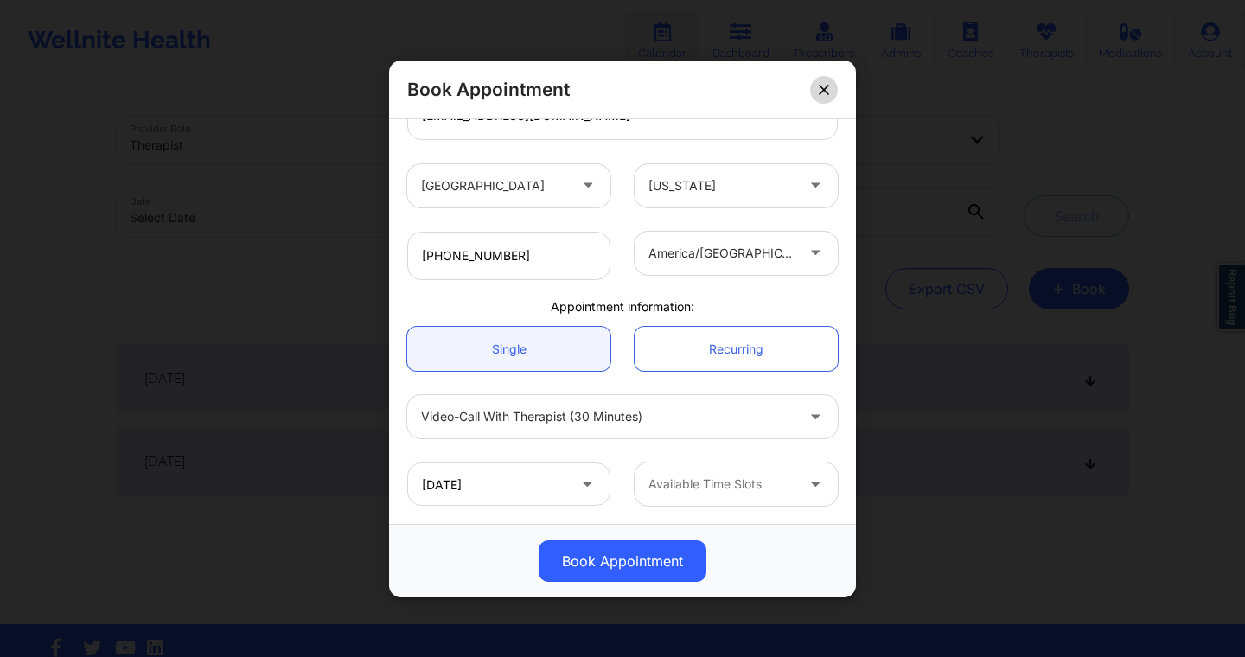
click at [821, 95] on button at bounding box center [824, 89] width 28 height 28
